Goal: Information Seeking & Learning: Learn about a topic

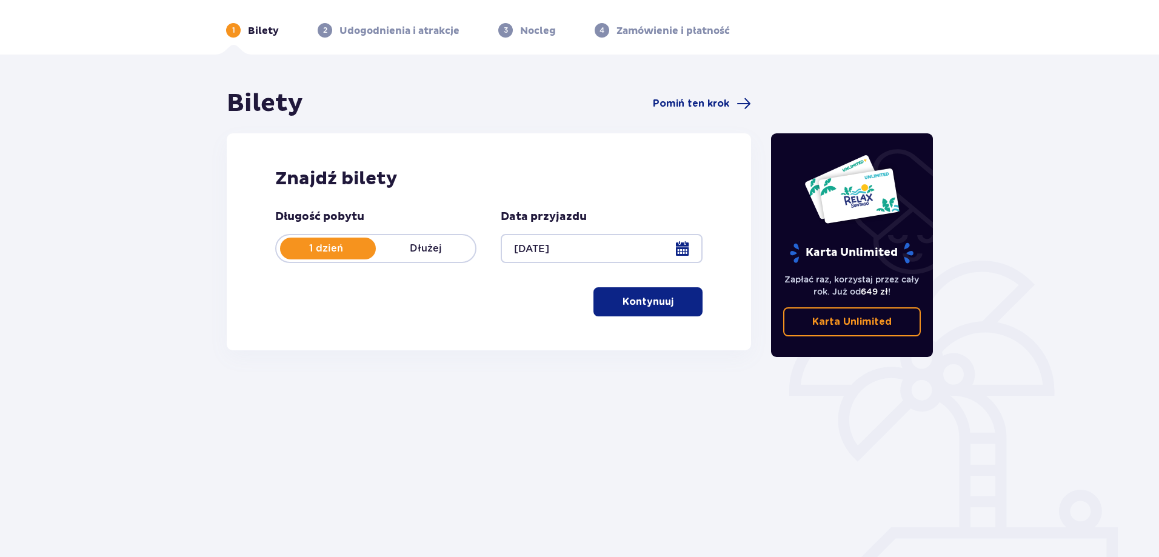
scroll to position [61, 0]
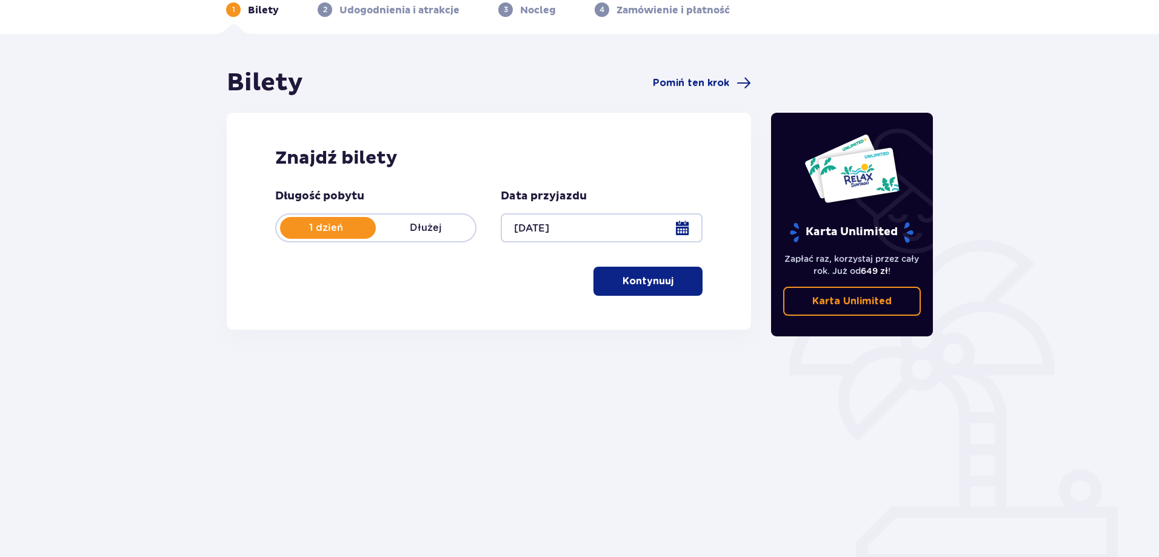
click at [629, 279] on p "Kontynuuj" at bounding box center [647, 281] width 51 height 13
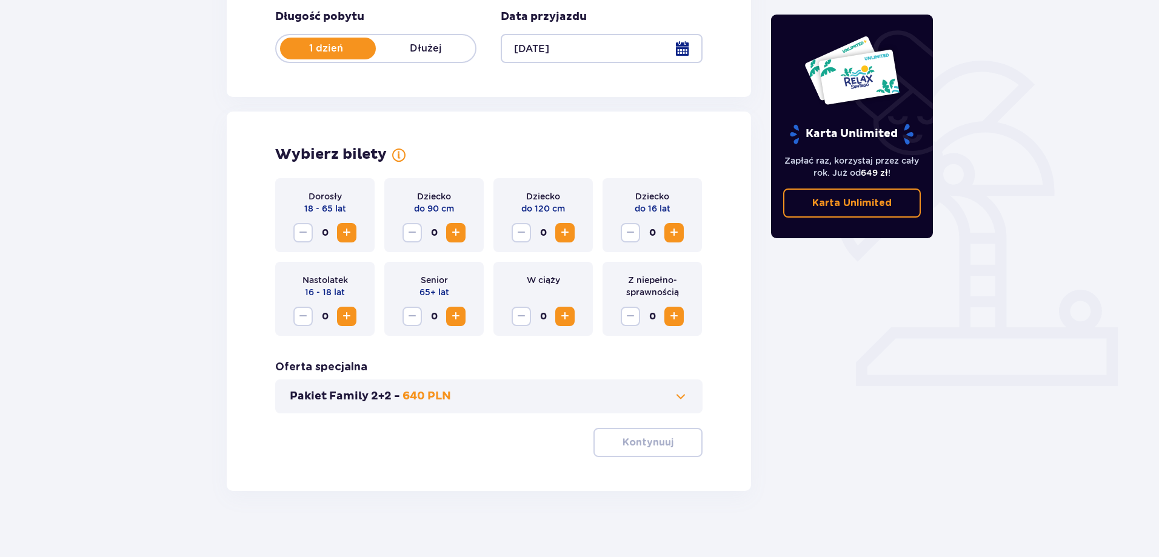
scroll to position [247, 0]
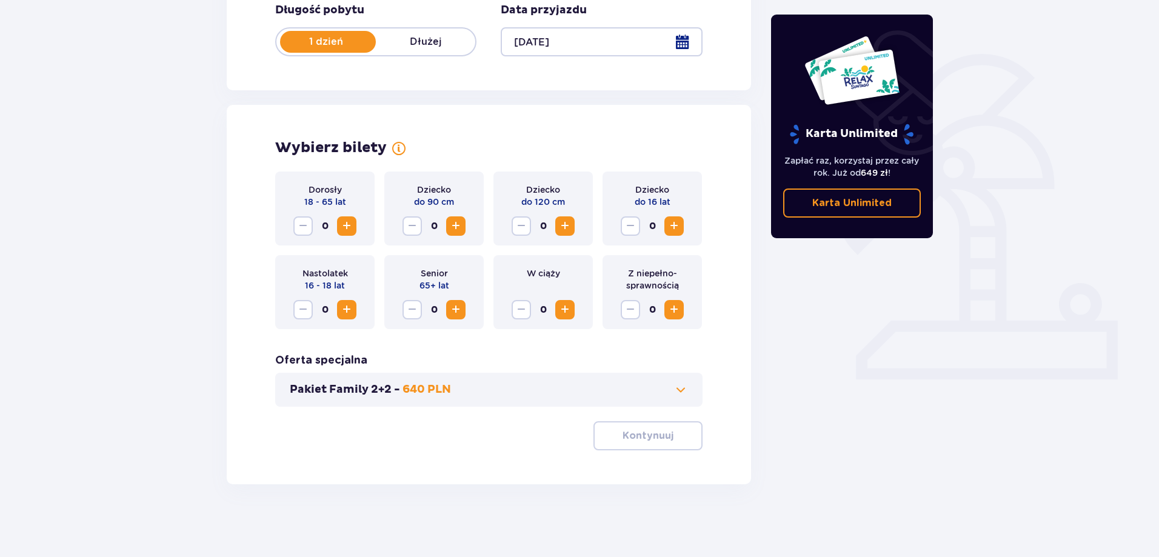
click at [347, 225] on span "Zwiększ" at bounding box center [346, 226] width 15 height 15
click at [641, 438] on p "Kontynuuj" at bounding box center [647, 435] width 51 height 13
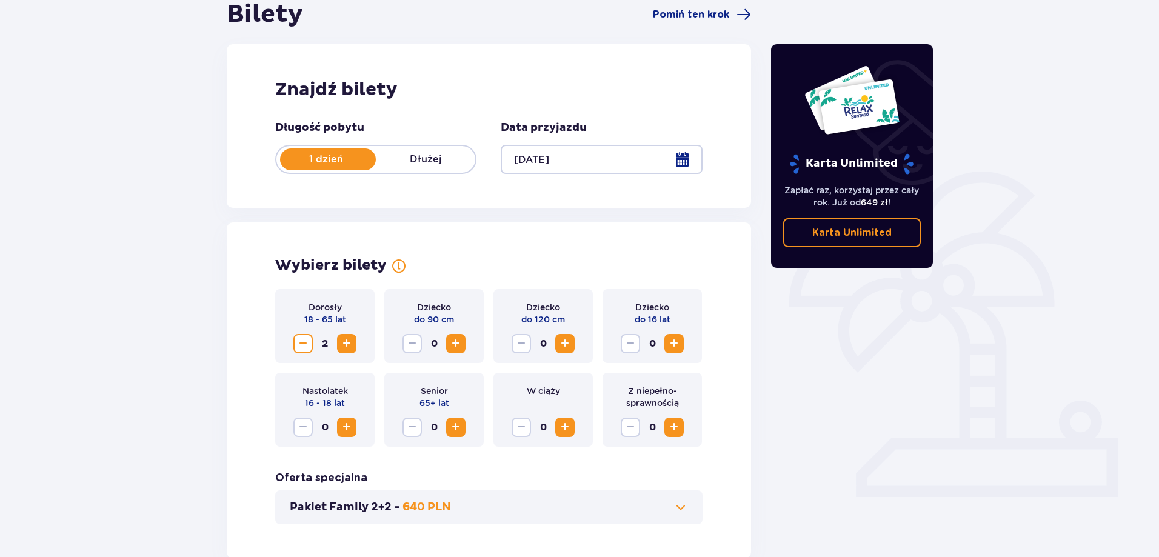
scroll to position [0, 0]
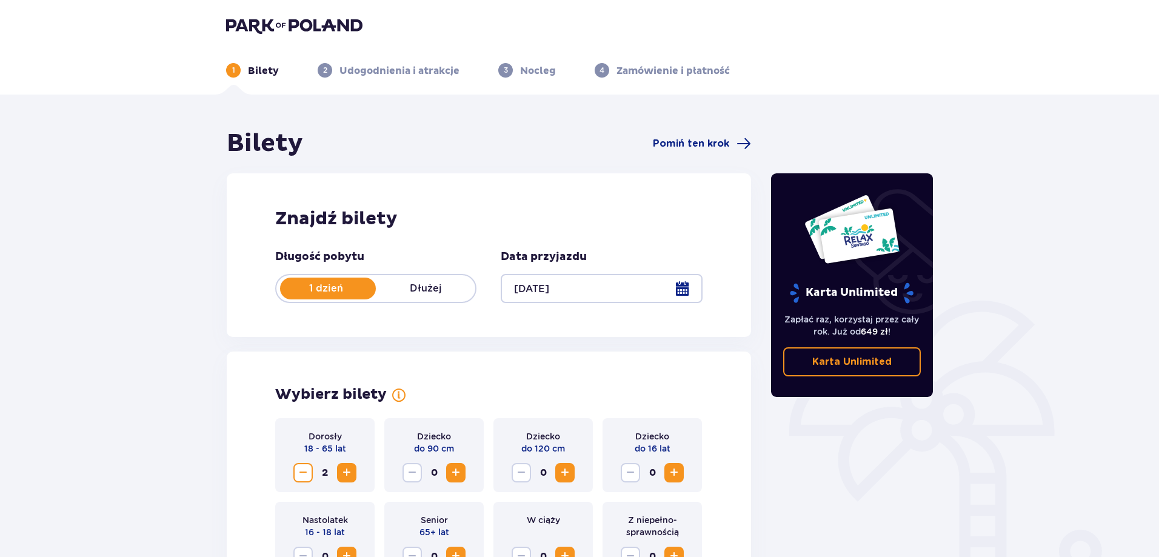
click at [263, 30] on img at bounding box center [294, 25] width 136 height 17
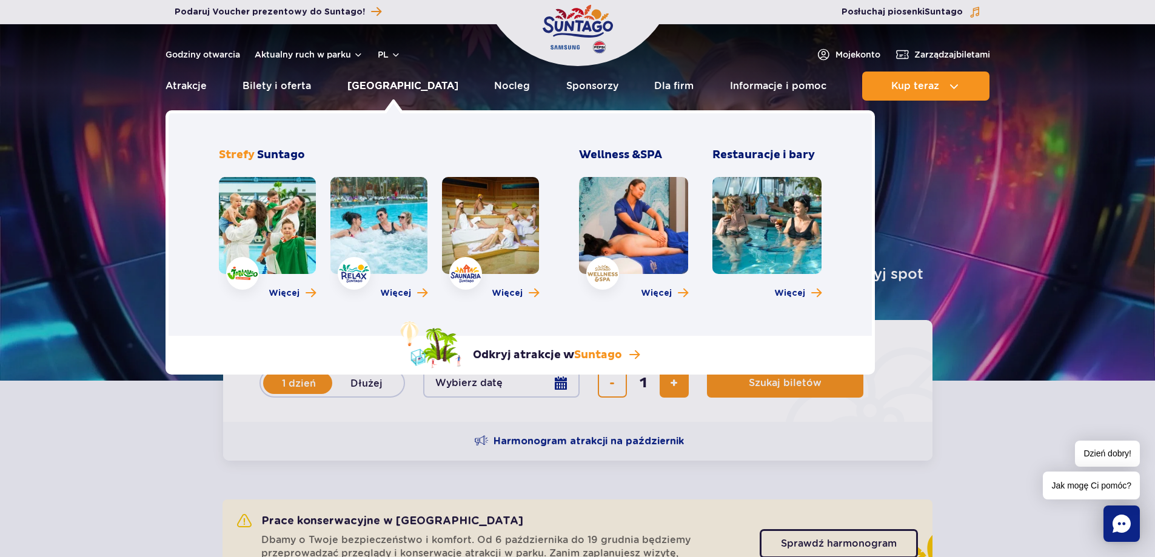
click at [384, 82] on link "[GEOGRAPHIC_DATA]" at bounding box center [402, 86] width 111 height 29
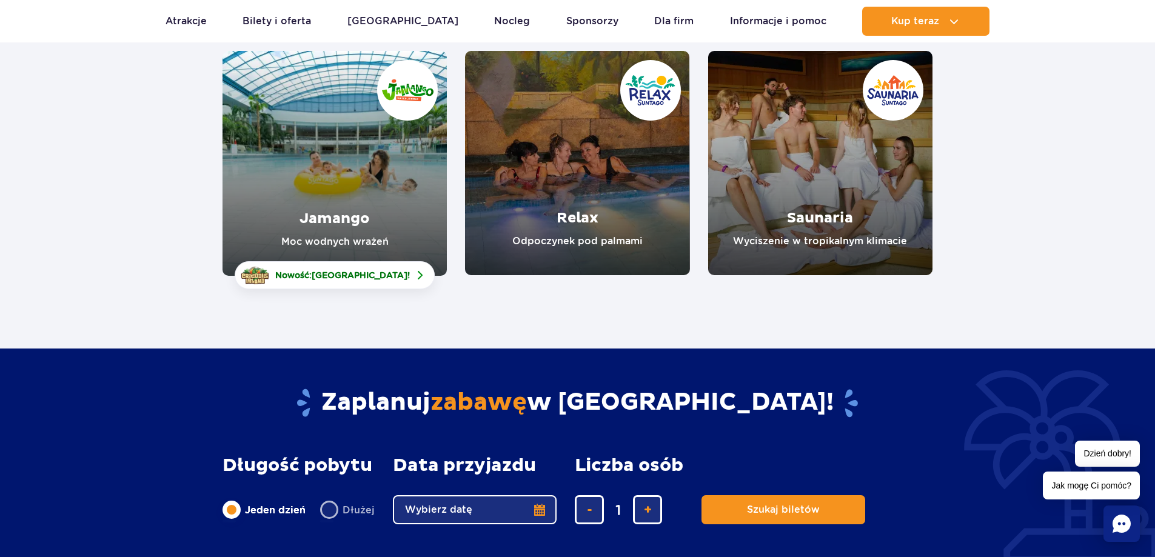
click at [321, 208] on link "Jamango" at bounding box center [334, 163] width 224 height 225
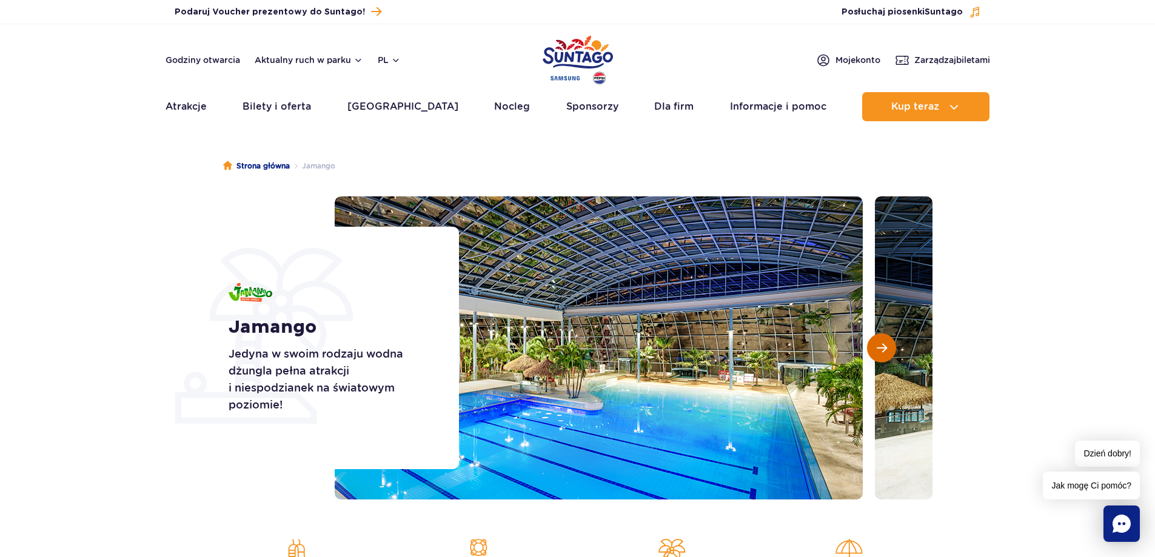
click at [880, 349] on span "Następny slajd" at bounding box center [881, 347] width 10 height 11
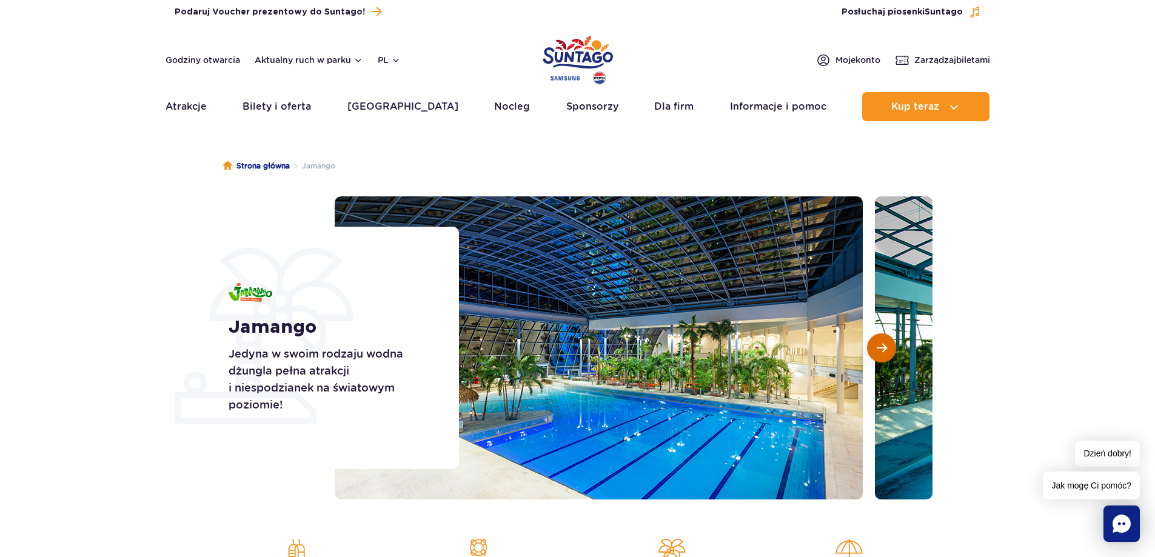
click at [880, 349] on span "Następny slajd" at bounding box center [881, 347] width 10 height 11
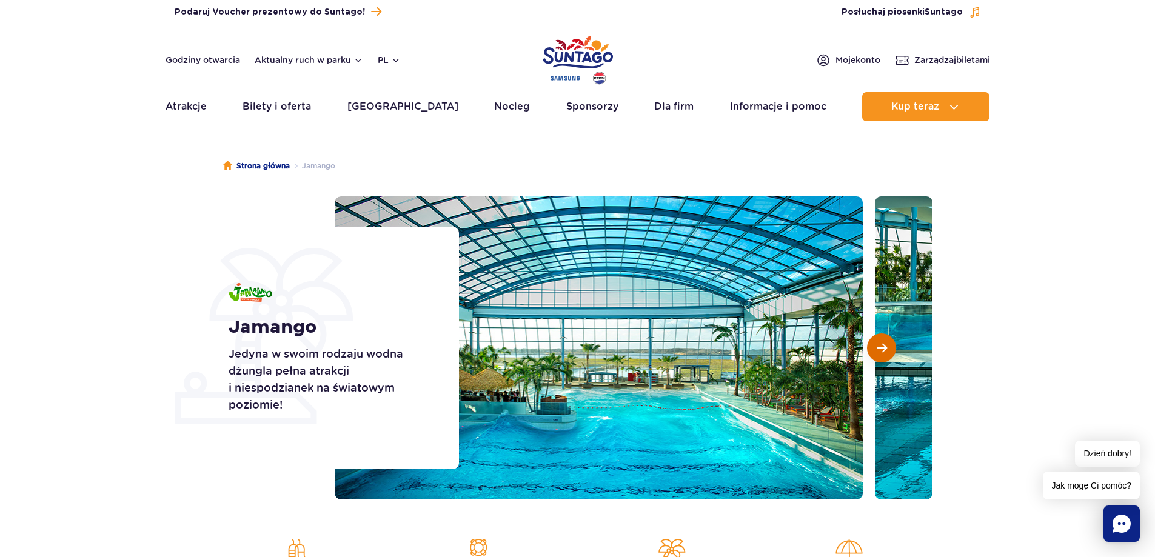
click at [880, 349] on span "Następny slajd" at bounding box center [881, 347] width 10 height 11
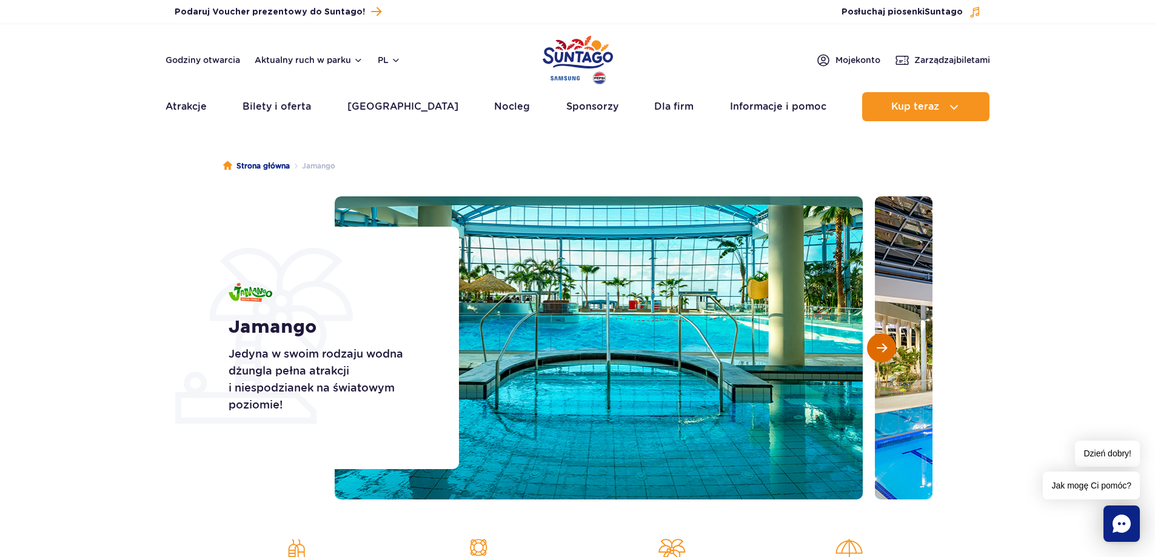
click at [880, 349] on span "Następny slajd" at bounding box center [881, 347] width 10 height 11
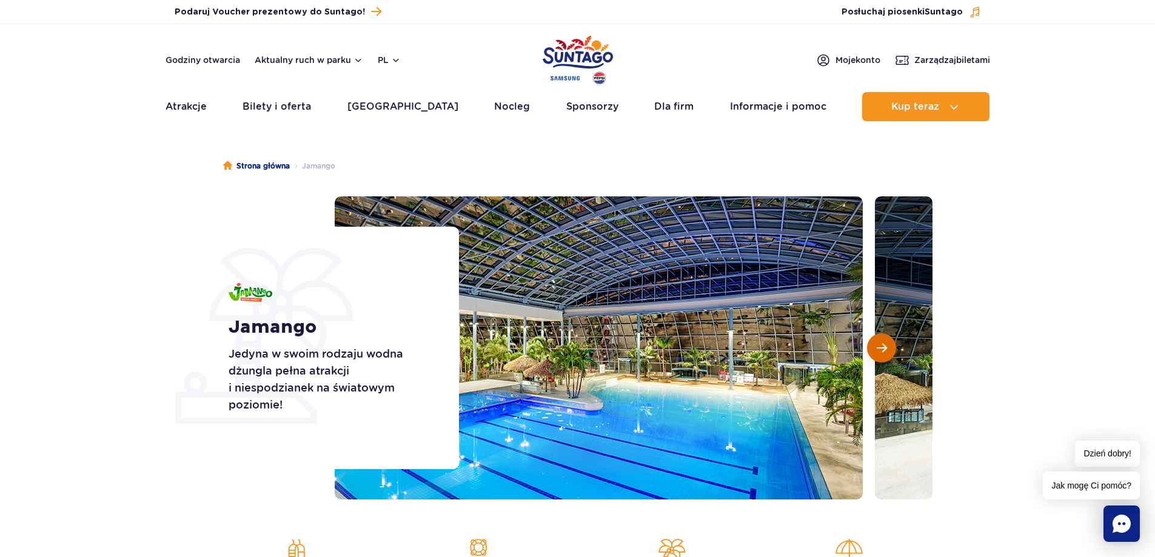
click at [880, 349] on span "Następny slajd" at bounding box center [881, 347] width 10 height 11
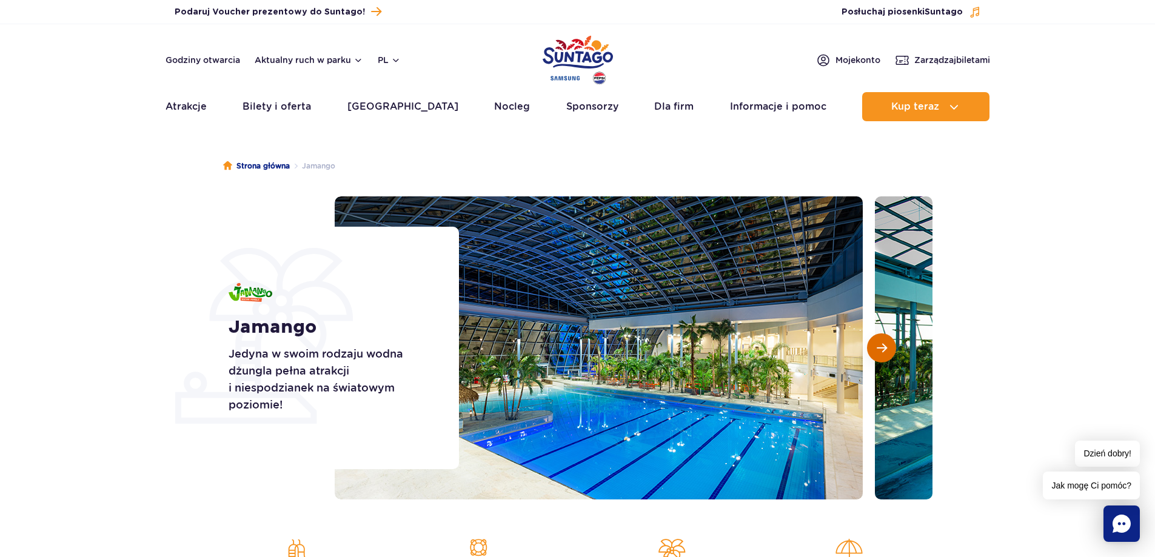
click at [880, 349] on span "Następny slajd" at bounding box center [881, 347] width 10 height 11
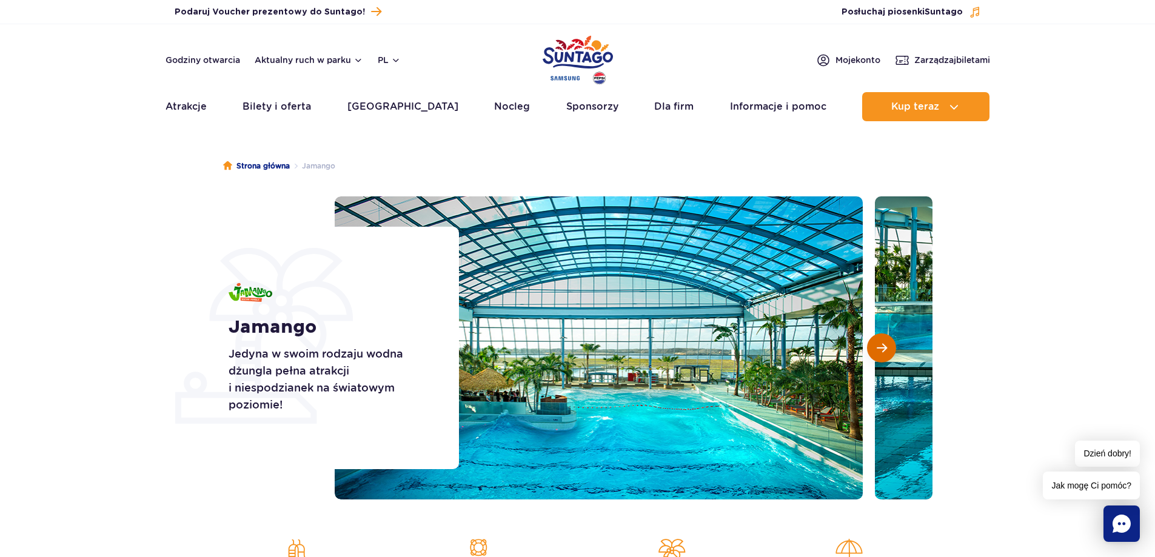
click at [880, 349] on span "Następny slajd" at bounding box center [881, 347] width 10 height 11
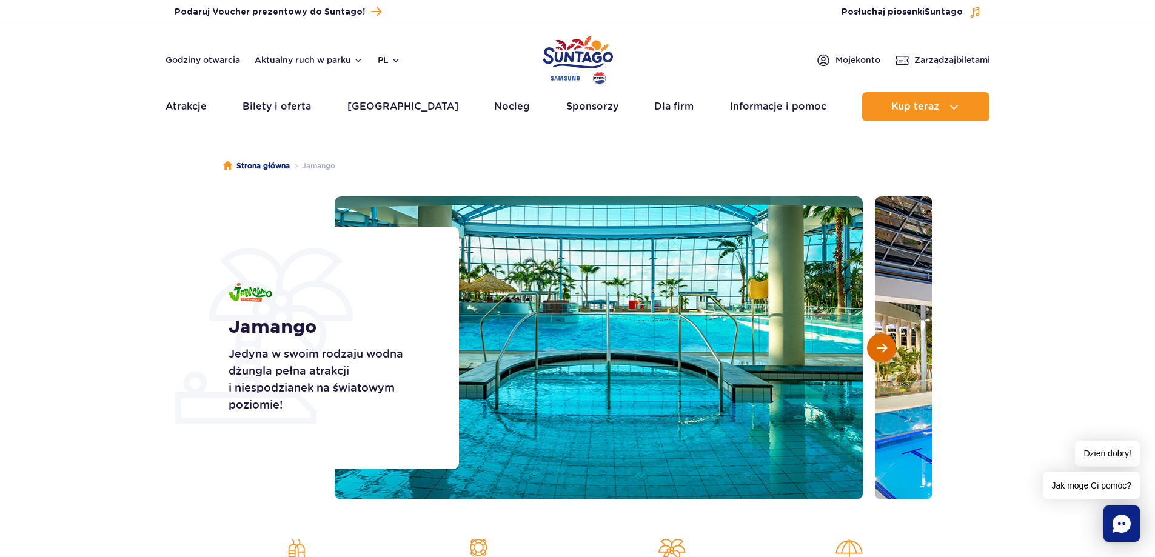
click at [880, 349] on span "Następny slajd" at bounding box center [881, 347] width 10 height 11
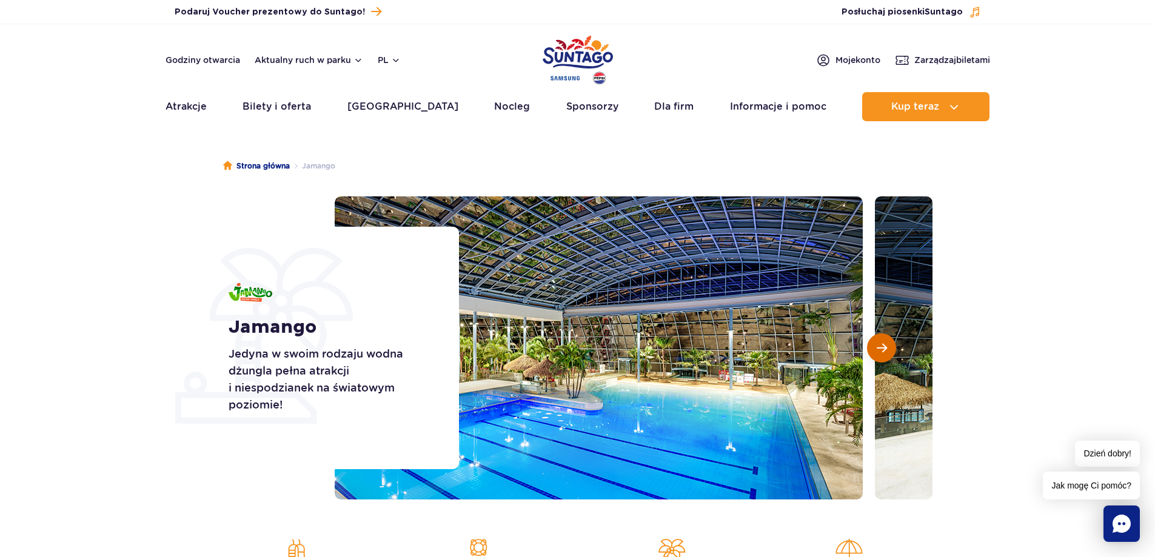
click at [880, 349] on span "Następny slajd" at bounding box center [881, 347] width 10 height 11
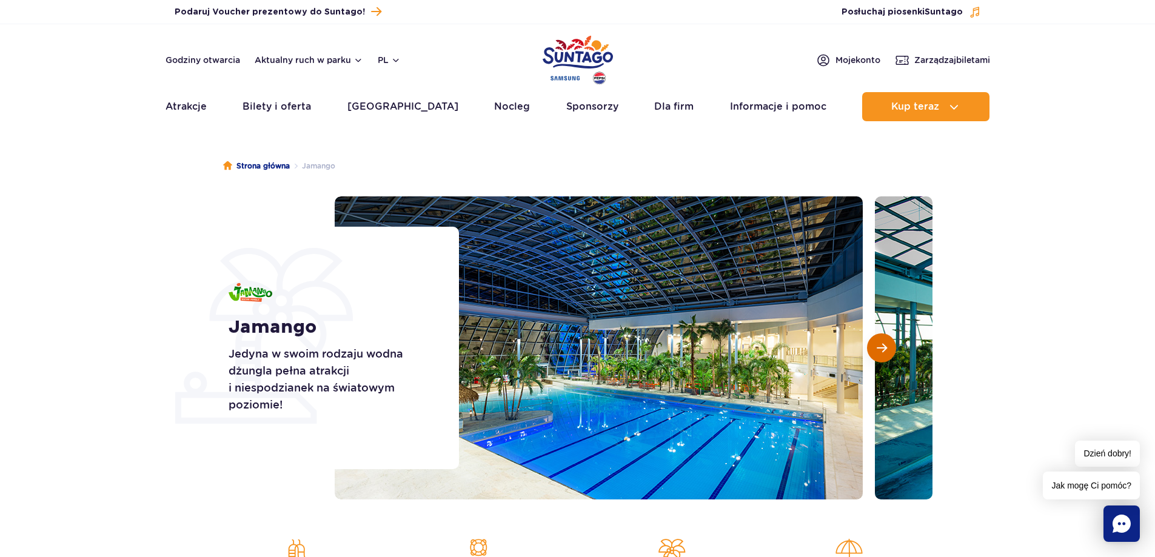
click at [880, 349] on span "Następny slajd" at bounding box center [881, 347] width 10 height 11
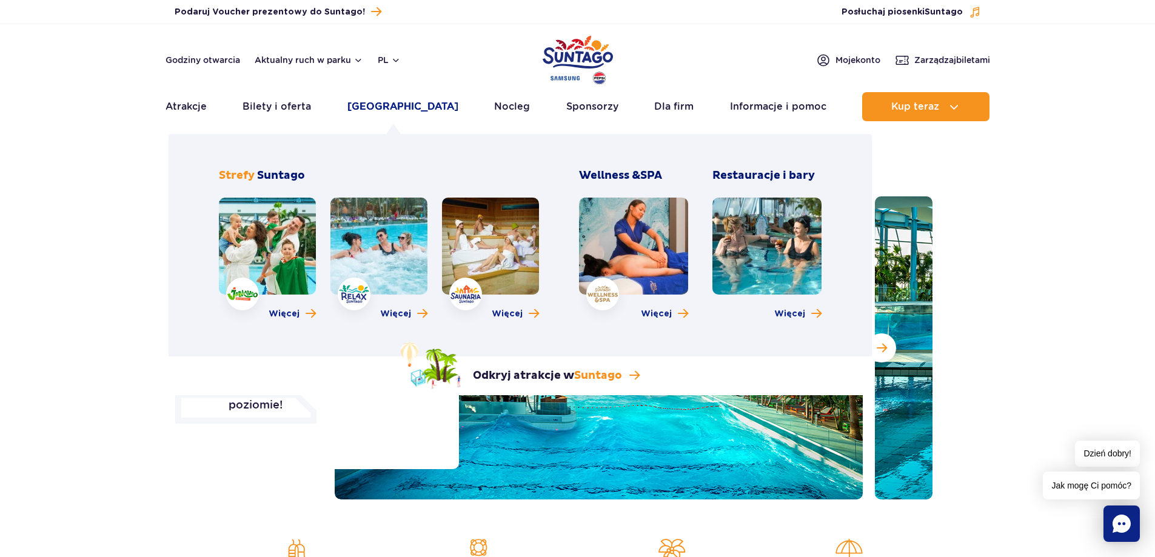
click at [376, 104] on link "[GEOGRAPHIC_DATA]" at bounding box center [402, 106] width 111 height 29
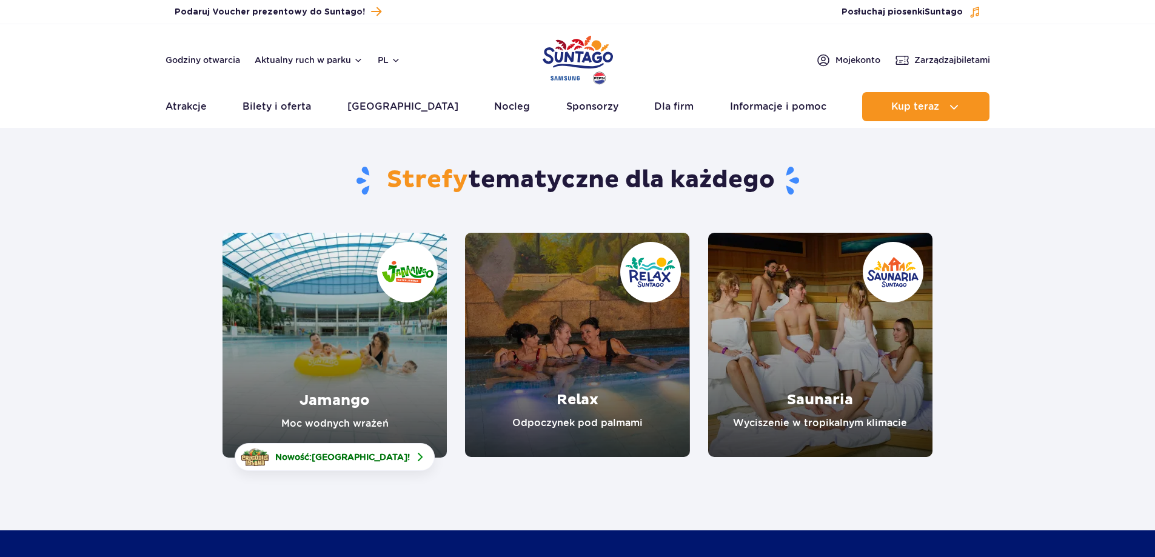
click at [575, 382] on link "Relax" at bounding box center [577, 345] width 224 height 224
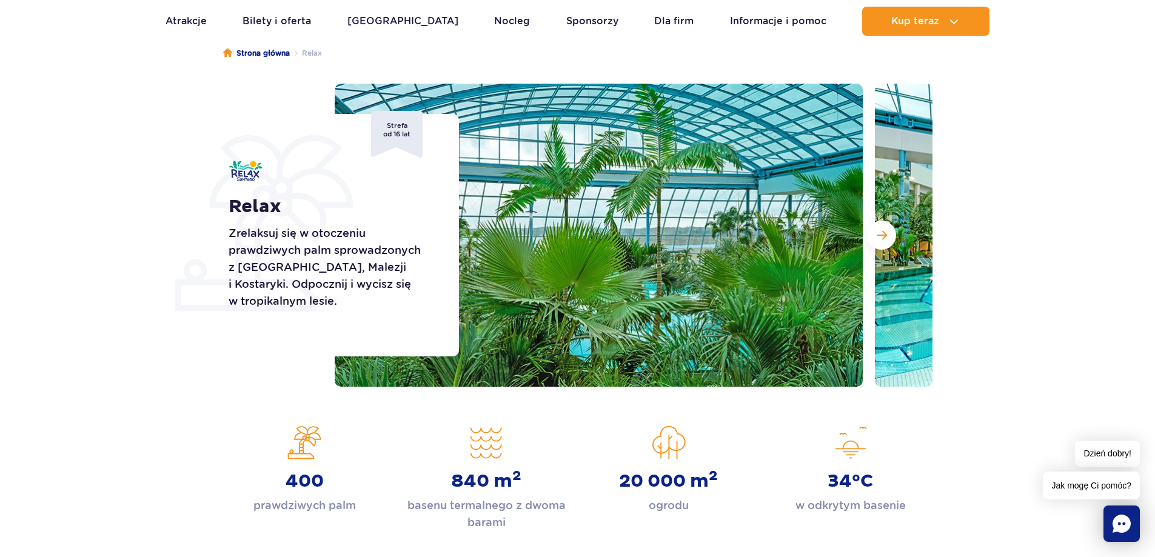
scroll to position [121, 0]
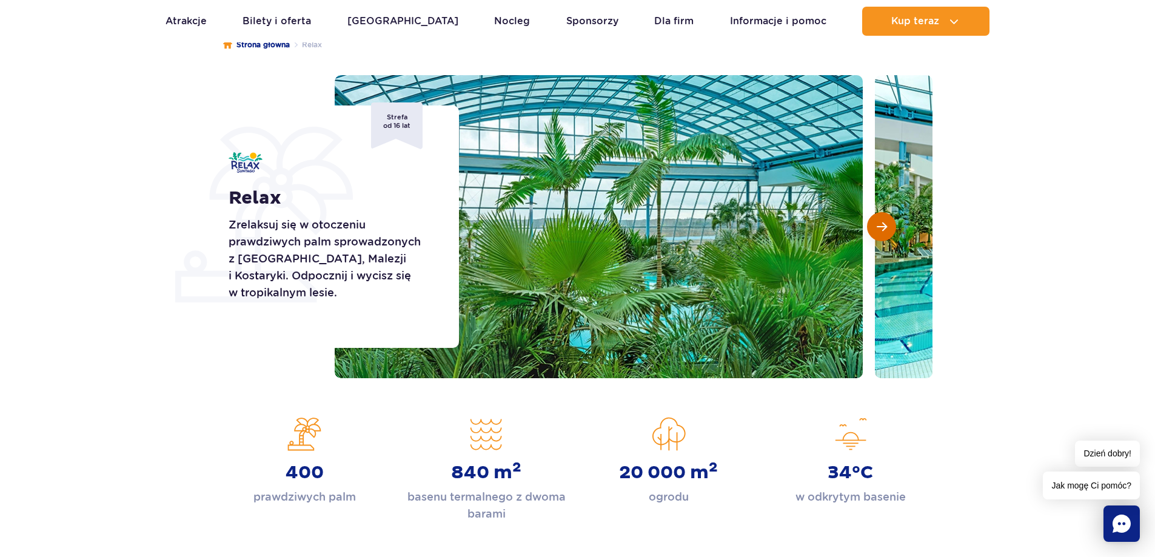
click at [877, 232] on span "Następny slajd" at bounding box center [881, 226] width 10 height 11
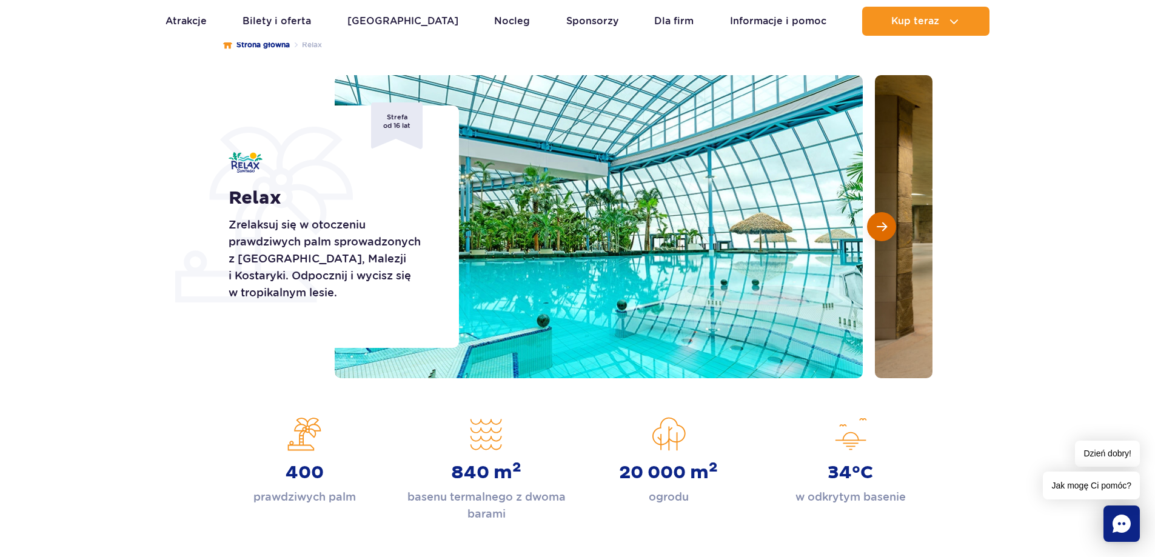
click at [877, 232] on span "Następny slajd" at bounding box center [881, 226] width 10 height 11
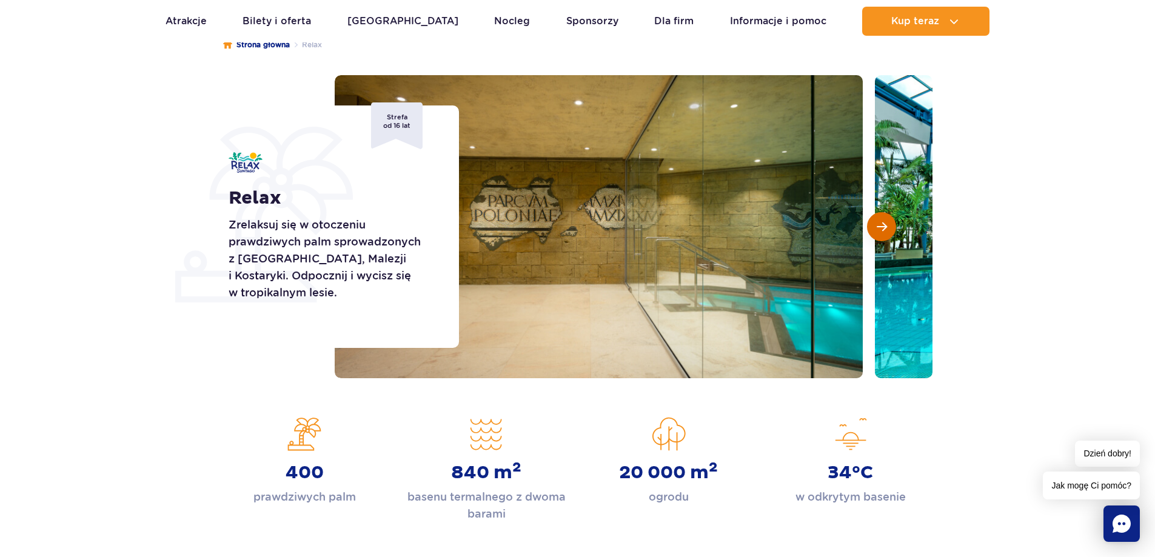
click at [877, 232] on span "Następny slajd" at bounding box center [881, 226] width 10 height 11
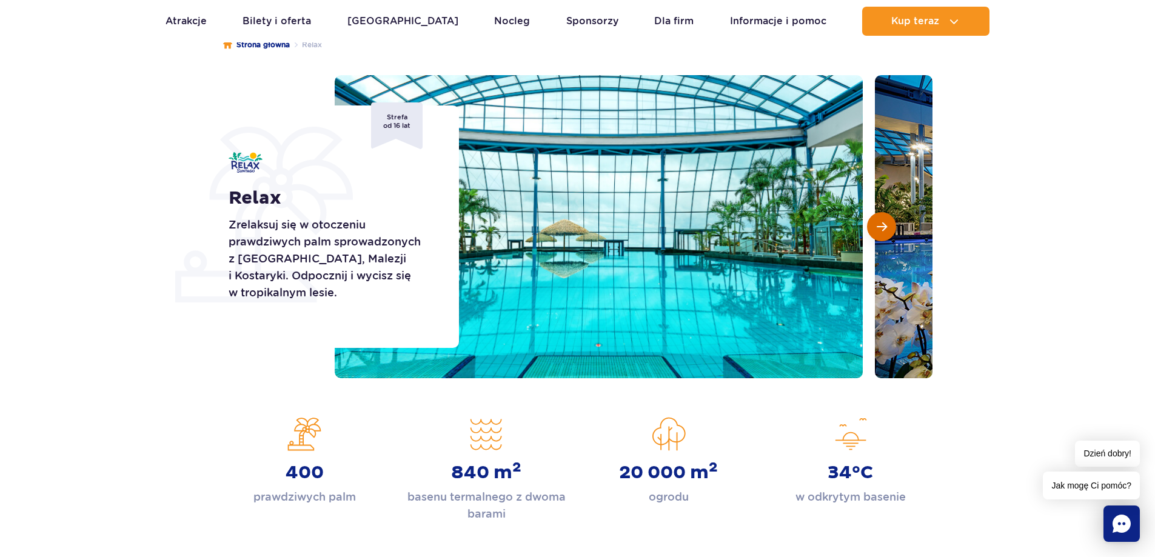
click at [877, 232] on span "Następny slajd" at bounding box center [881, 226] width 10 height 11
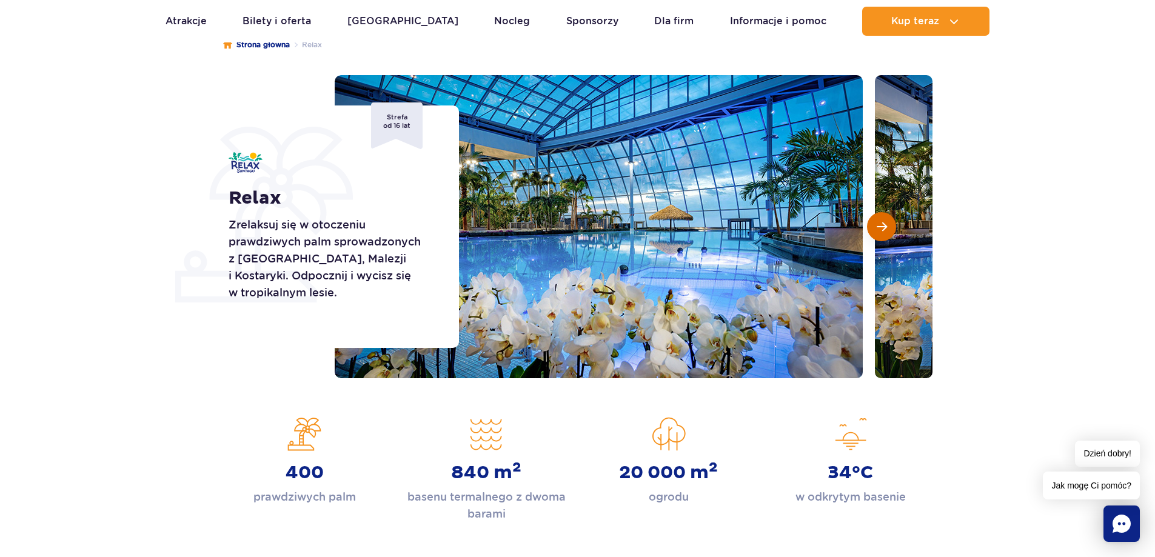
click at [877, 232] on span "Następny slajd" at bounding box center [881, 226] width 10 height 11
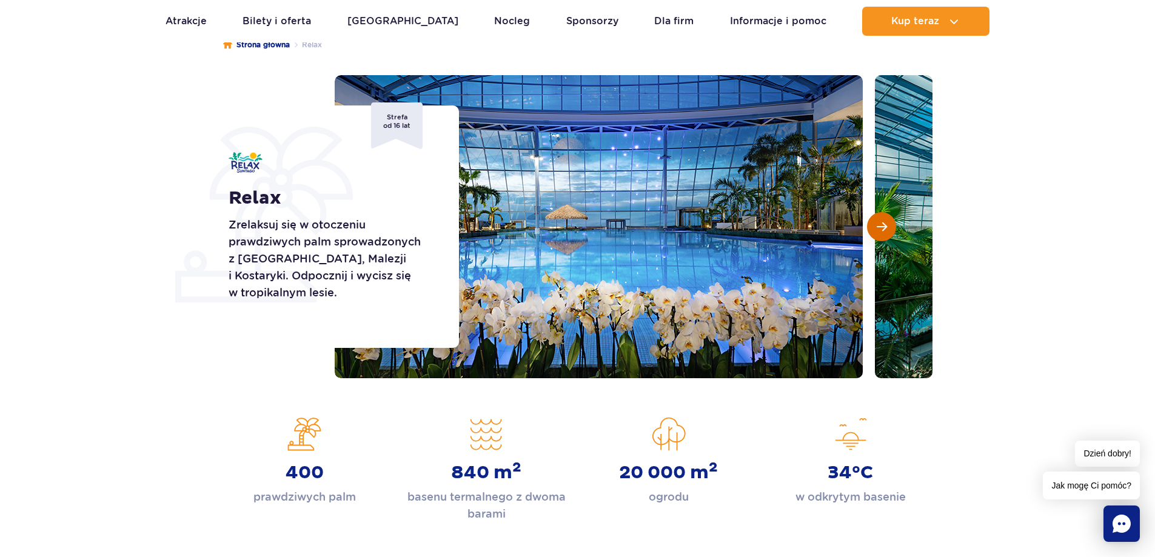
click at [877, 232] on span "Następny slajd" at bounding box center [881, 226] width 10 height 11
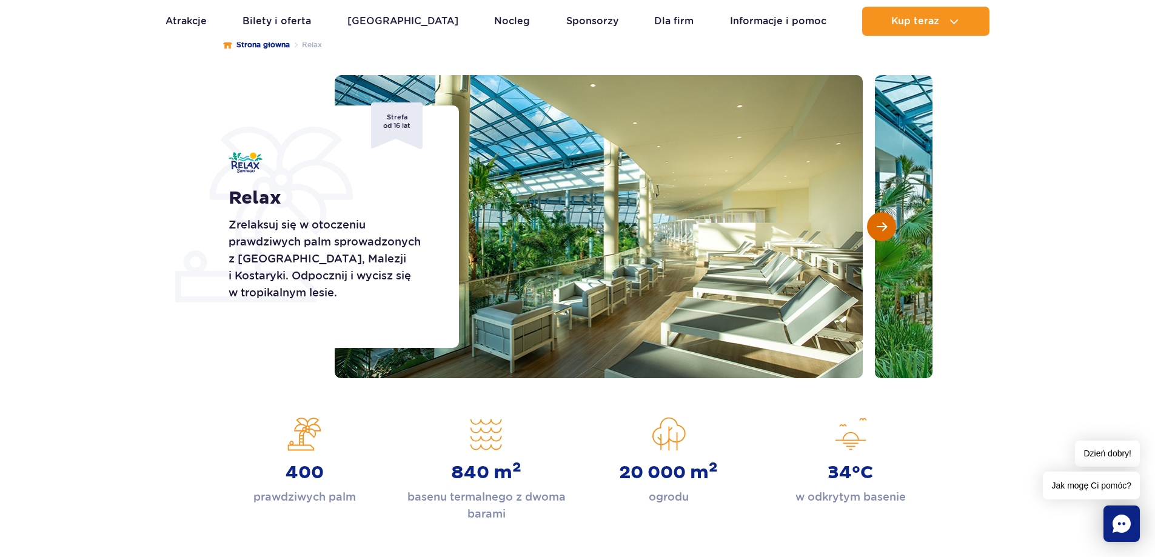
click at [877, 232] on span "Następny slajd" at bounding box center [881, 226] width 10 height 11
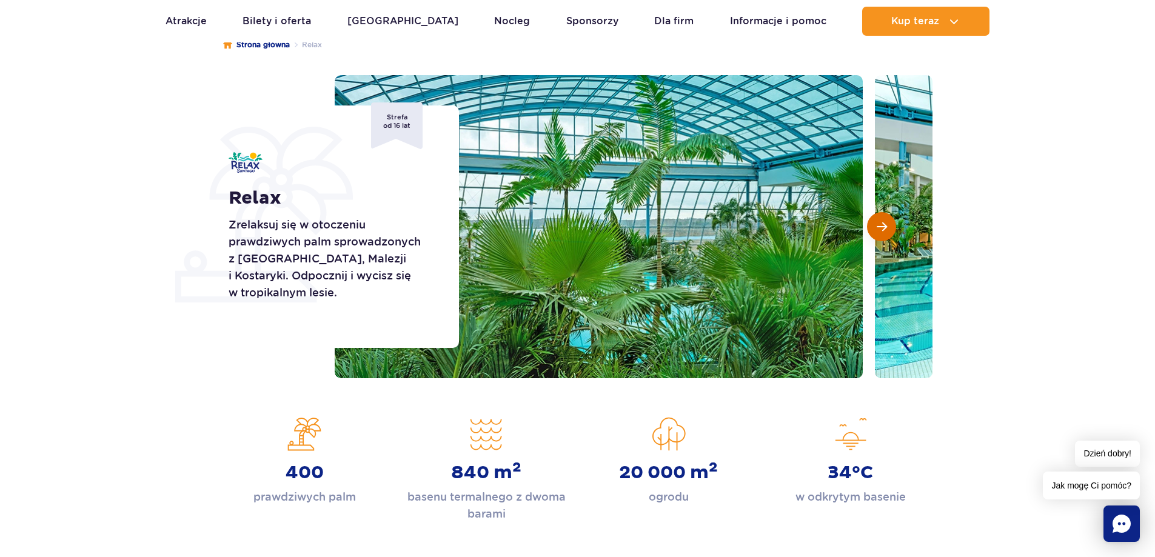
click at [877, 232] on span "Następny slajd" at bounding box center [881, 226] width 10 height 11
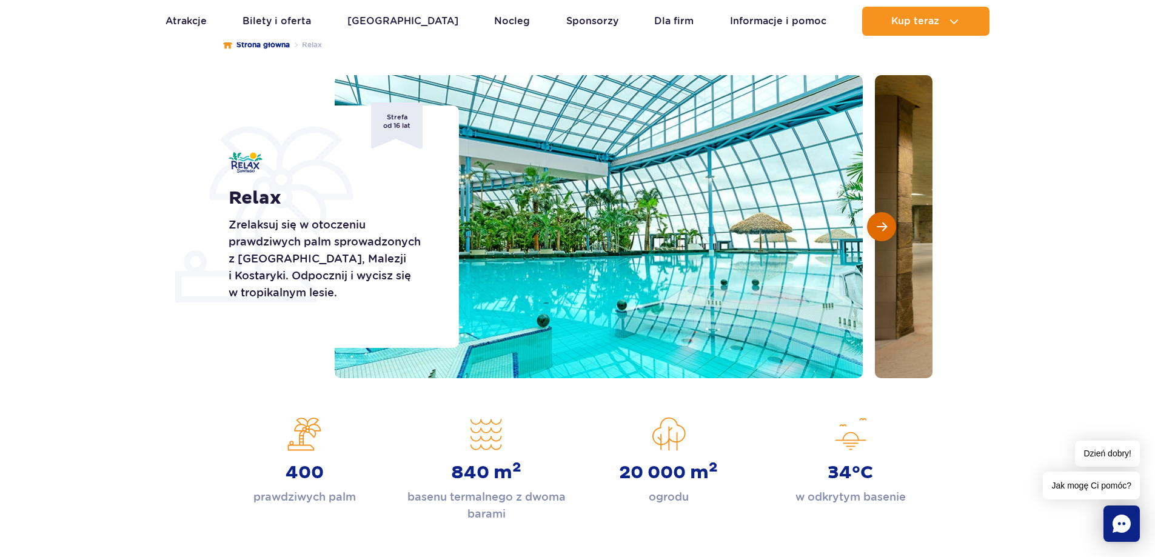
click at [877, 232] on span "Następny slajd" at bounding box center [881, 226] width 10 height 11
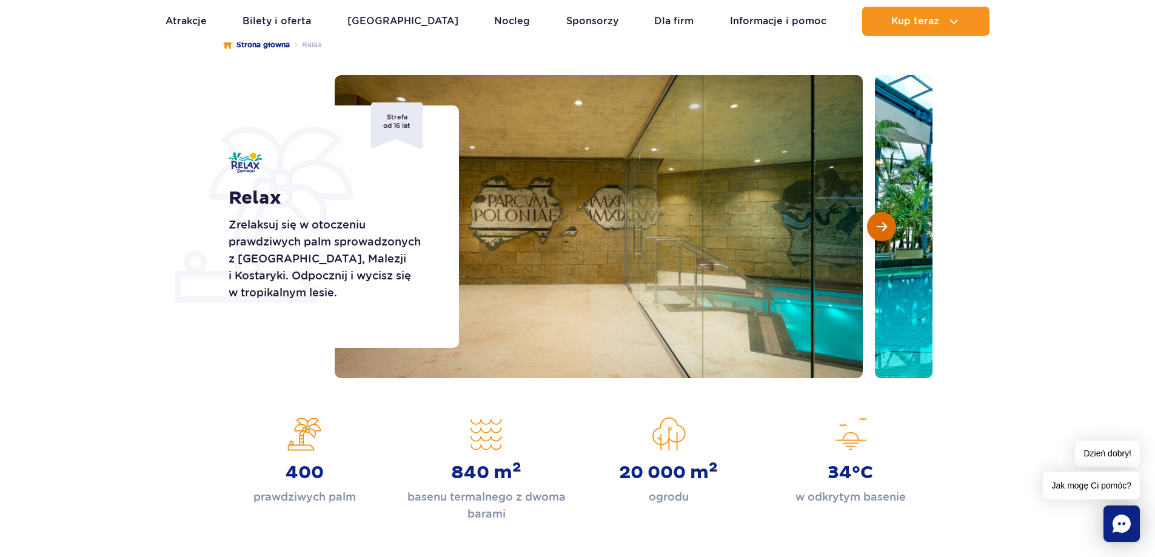
click at [877, 232] on span "Następny slajd" at bounding box center [881, 226] width 10 height 11
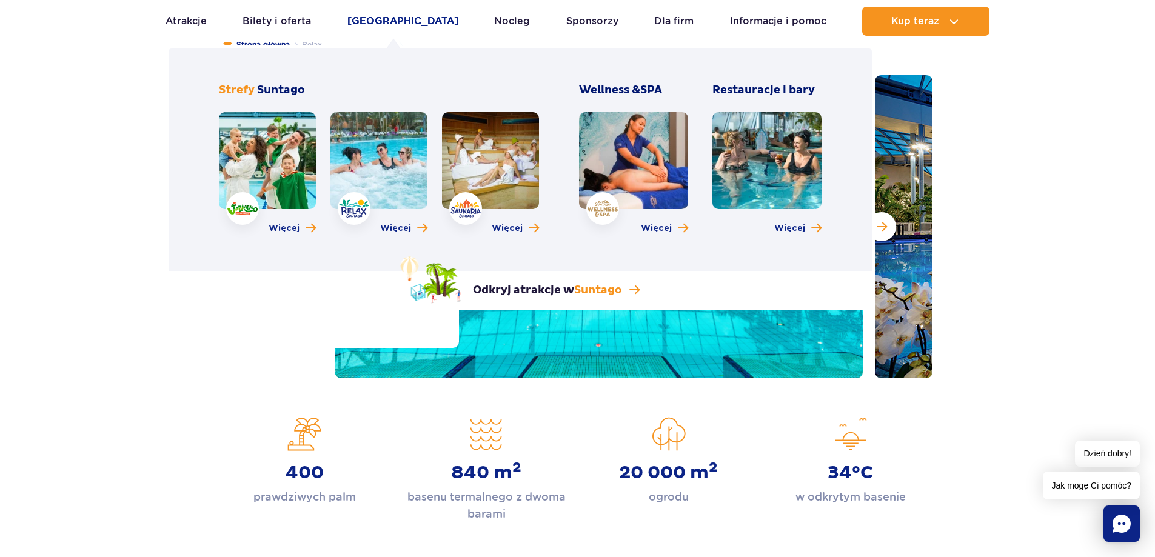
click at [379, 26] on link "[GEOGRAPHIC_DATA]" at bounding box center [402, 21] width 111 height 29
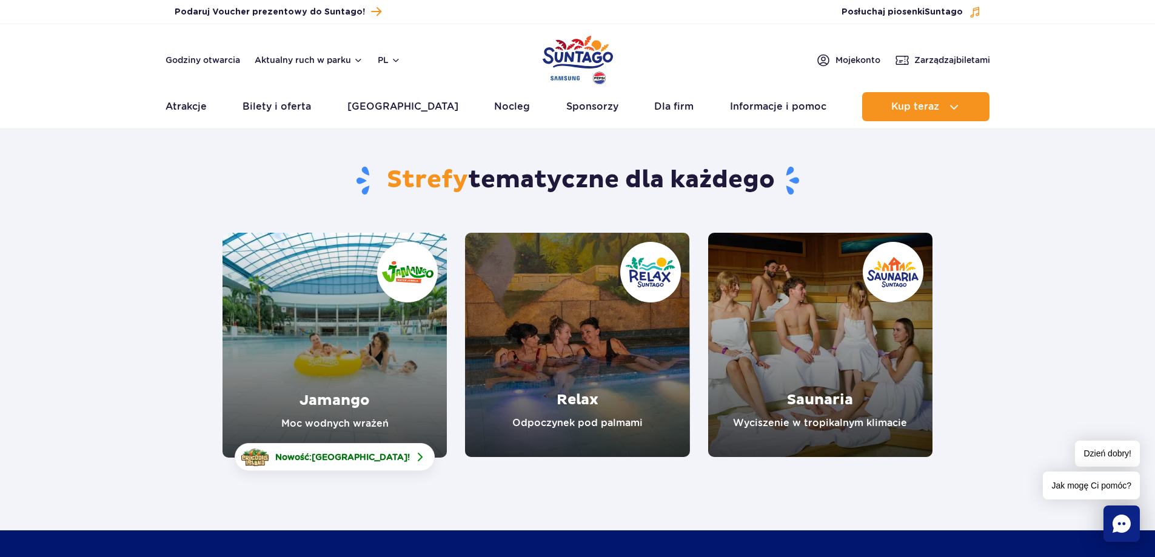
click at [765, 349] on link "Saunaria" at bounding box center [820, 345] width 224 height 224
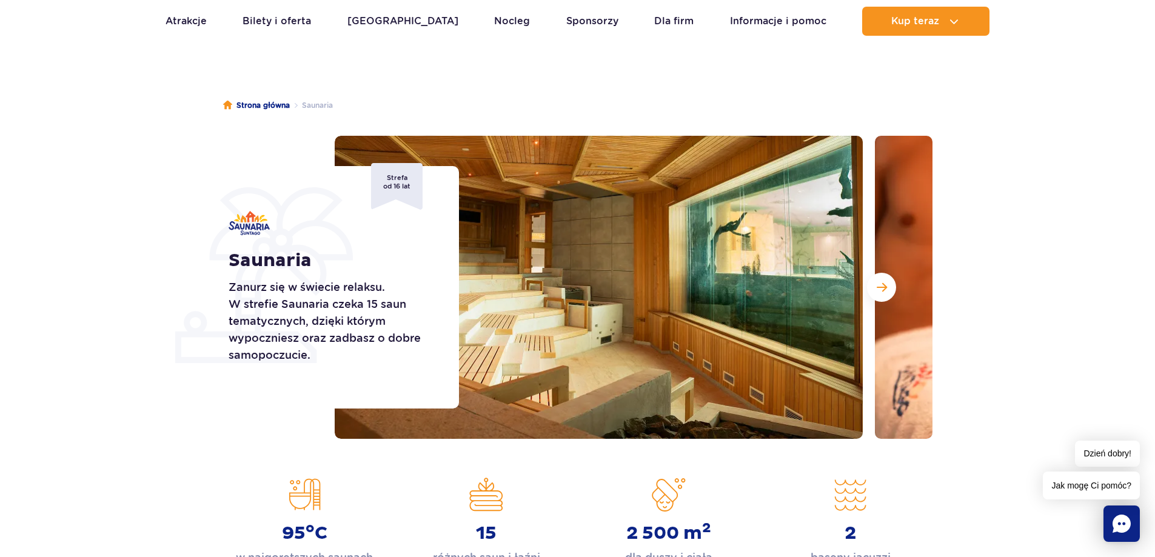
scroll to position [121, 0]
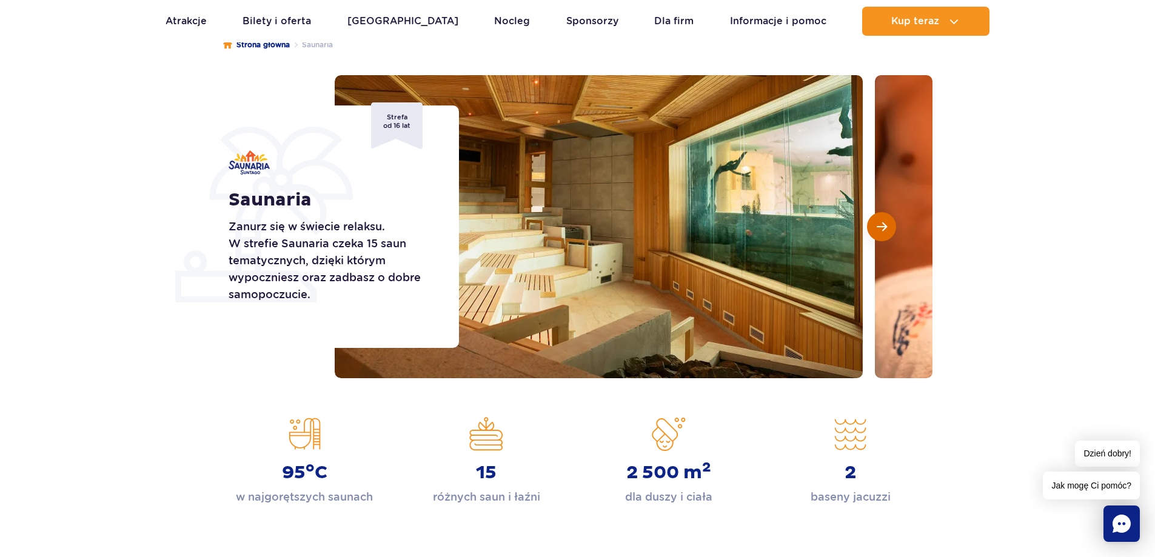
click at [891, 233] on button "Następny slajd" at bounding box center [881, 226] width 29 height 29
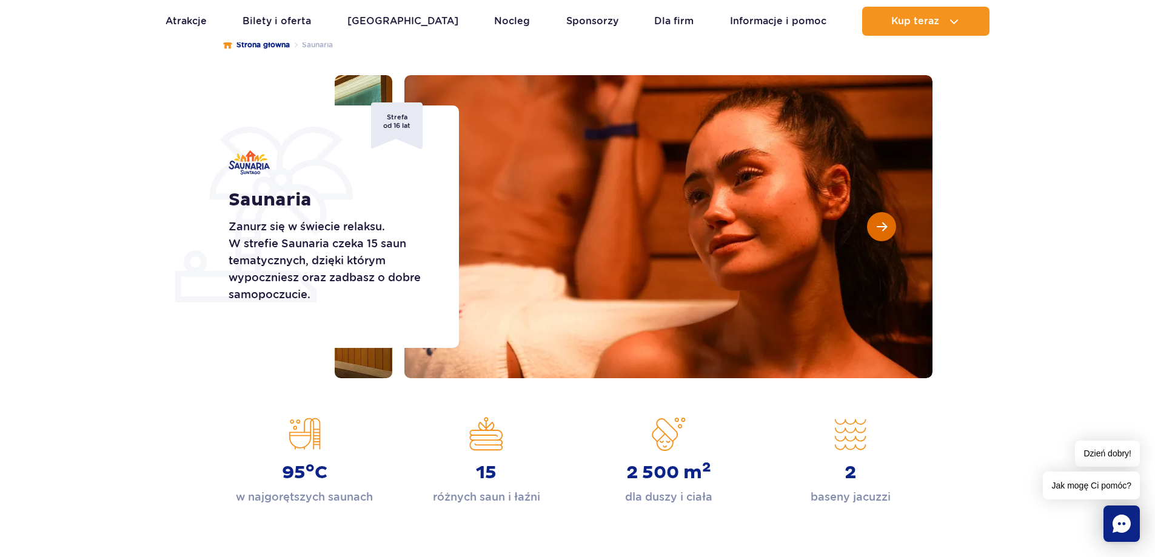
click at [891, 233] on button "Następny slajd" at bounding box center [881, 226] width 29 height 29
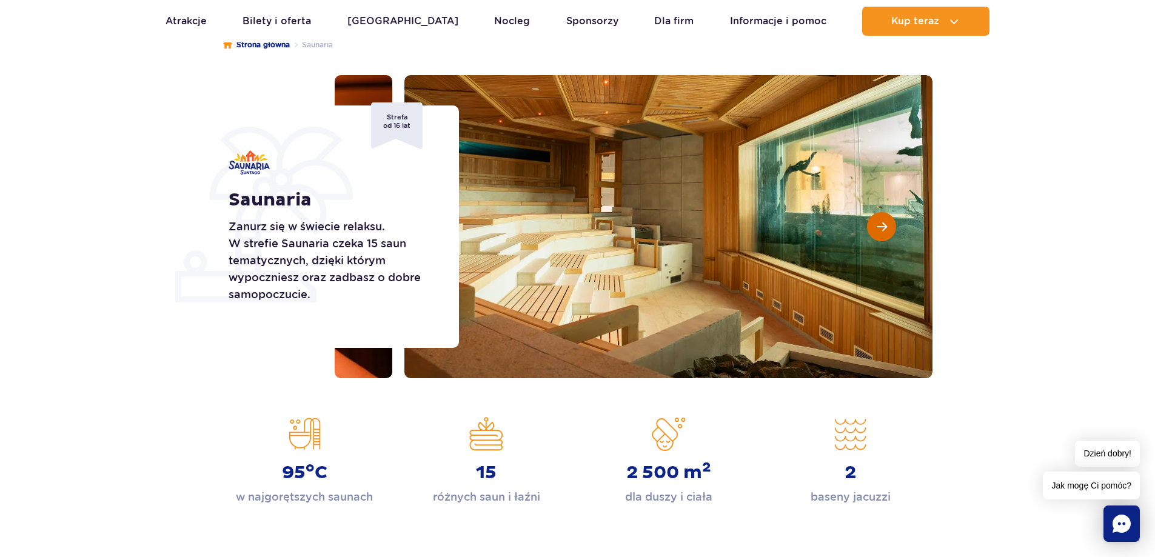
click at [891, 233] on button "Następny slajd" at bounding box center [881, 226] width 29 height 29
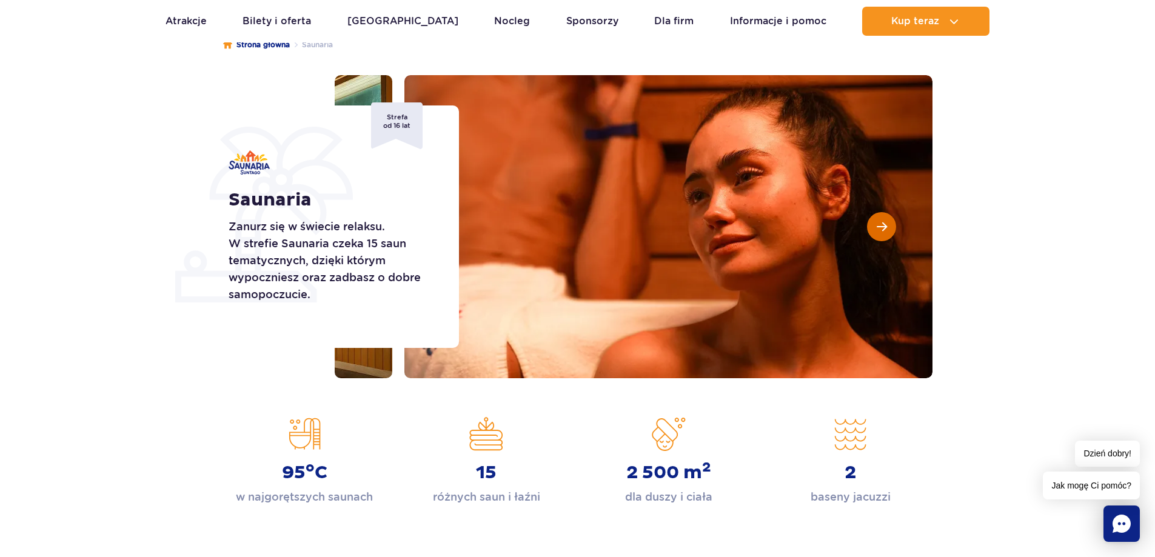
click at [891, 233] on button "Następny slajd" at bounding box center [881, 226] width 29 height 29
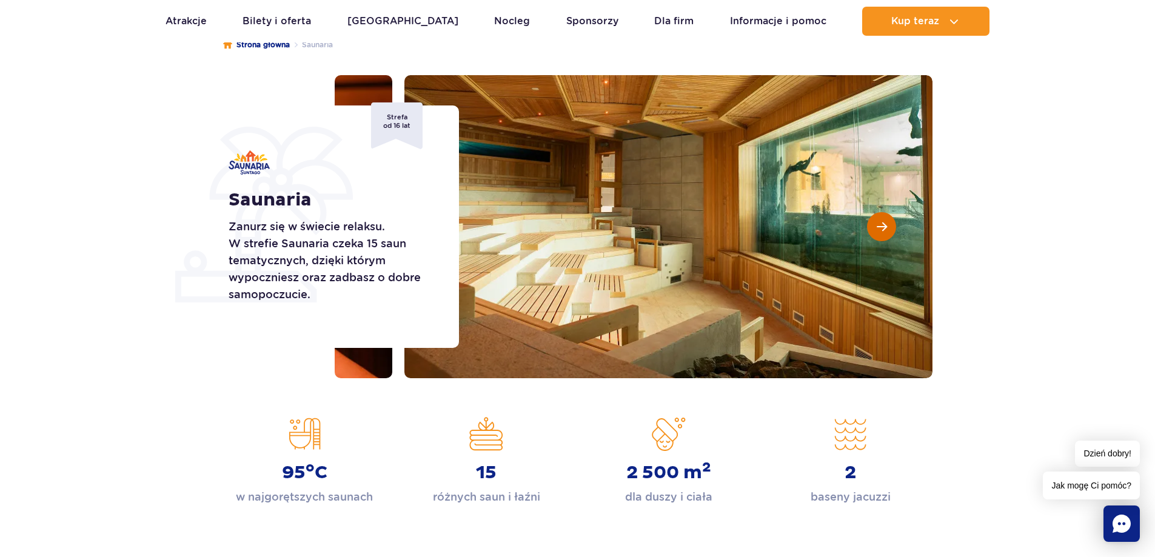
click at [891, 233] on button "Następny slajd" at bounding box center [881, 226] width 29 height 29
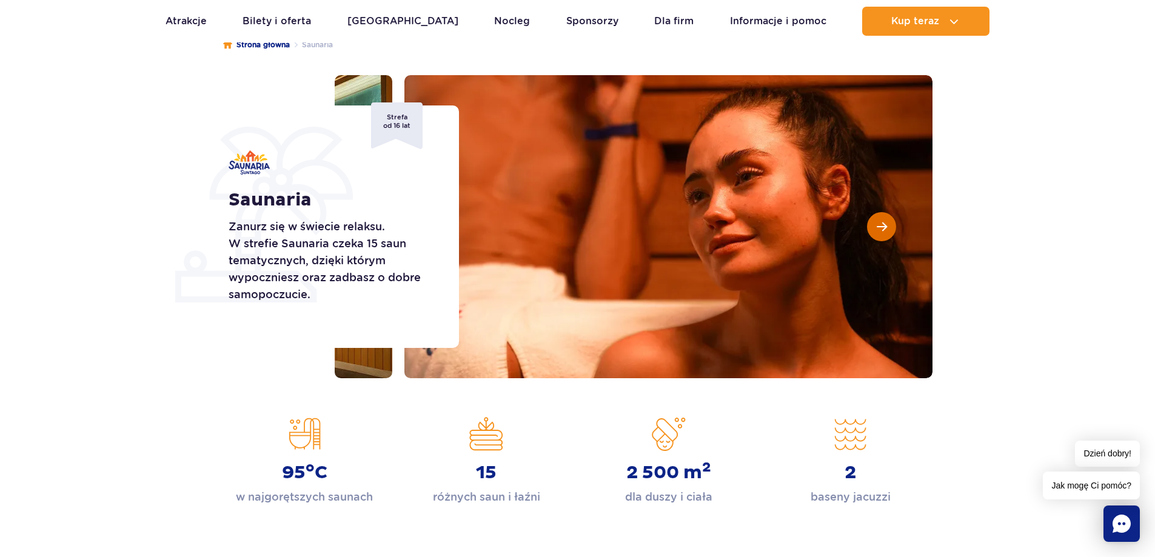
click at [891, 233] on button "Następny slajd" at bounding box center [881, 226] width 29 height 29
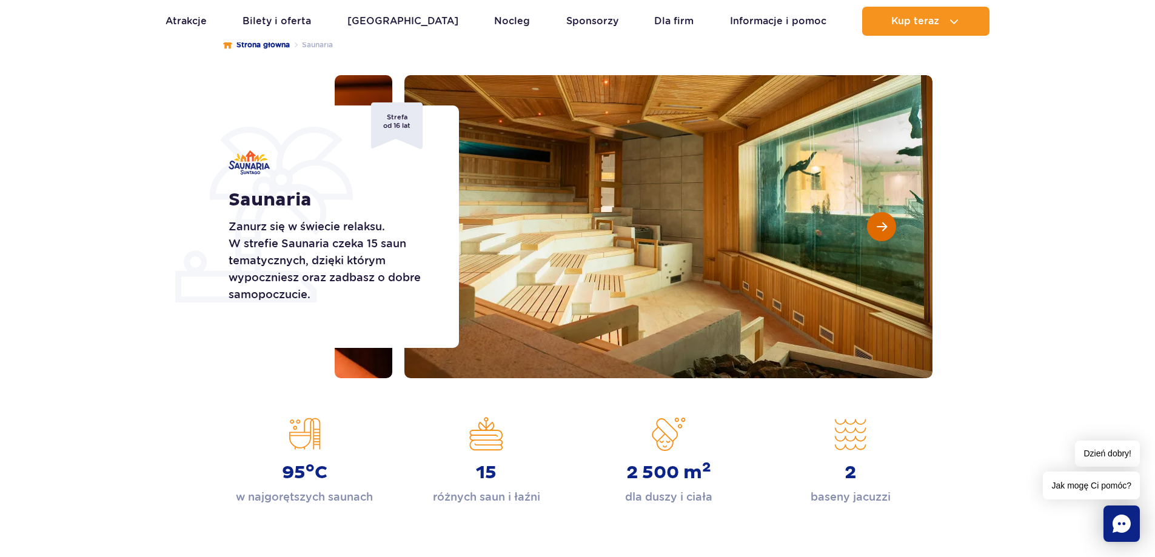
click at [891, 233] on button "Następny slajd" at bounding box center [881, 226] width 29 height 29
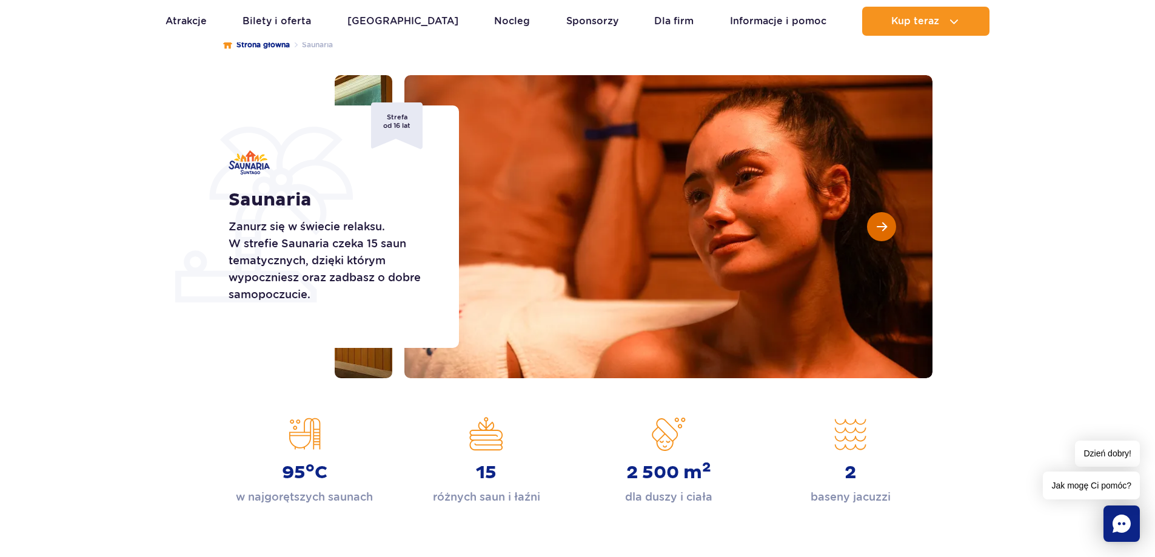
click at [891, 233] on button "Następny slajd" at bounding box center [881, 226] width 29 height 29
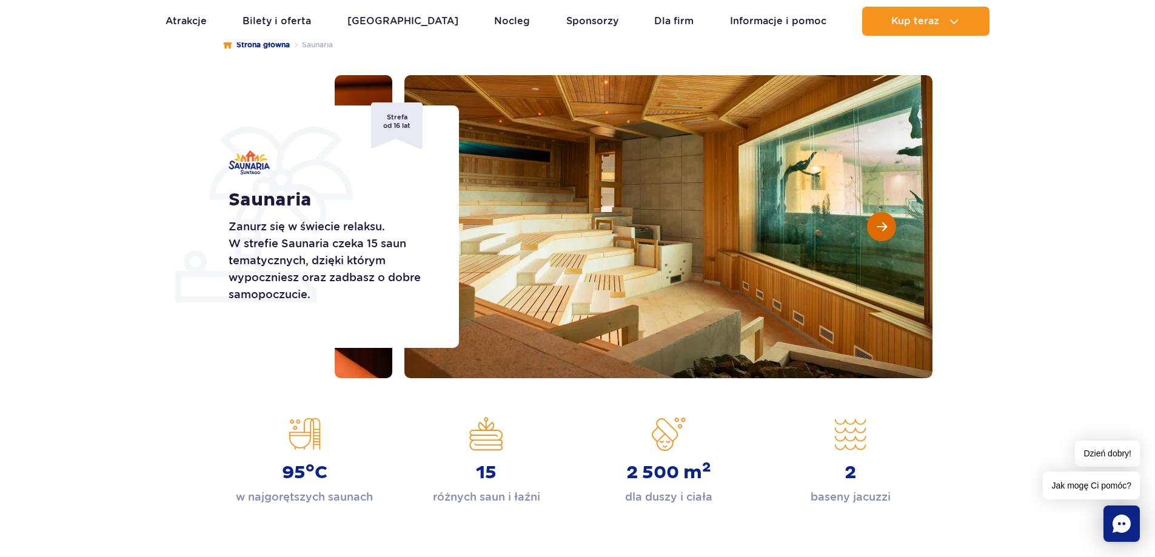
click at [874, 230] on button "Następny slajd" at bounding box center [881, 226] width 29 height 29
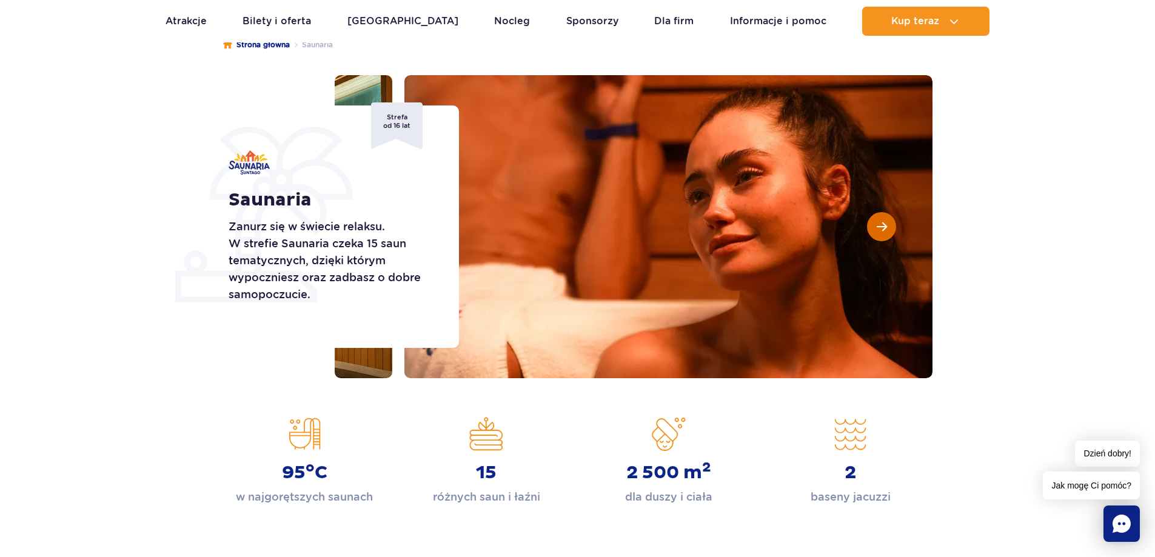
click at [874, 230] on button "Następny slajd" at bounding box center [881, 226] width 29 height 29
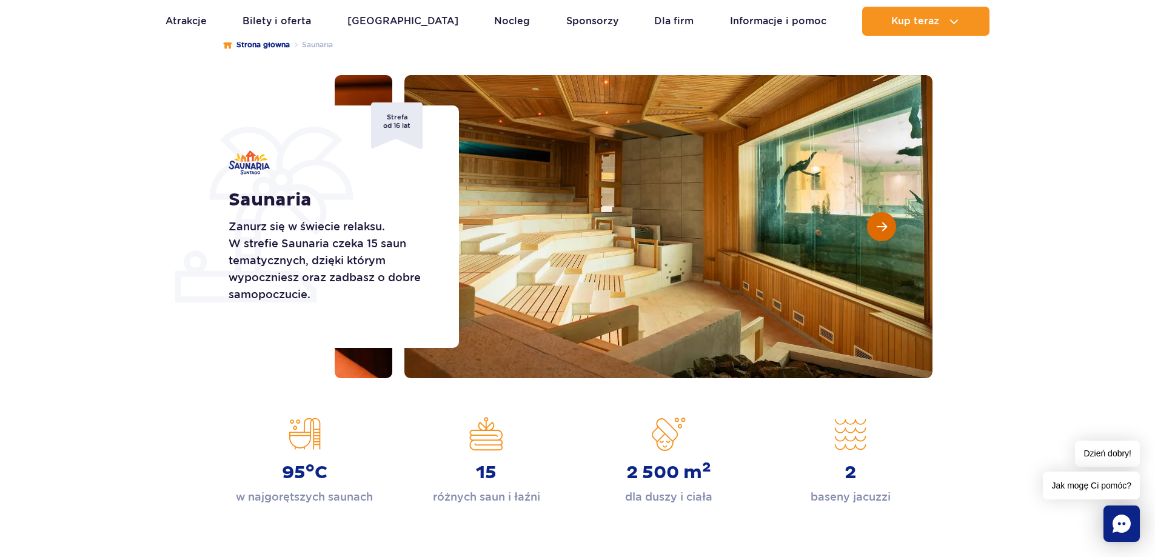
click at [874, 230] on button "Następny slajd" at bounding box center [881, 226] width 29 height 29
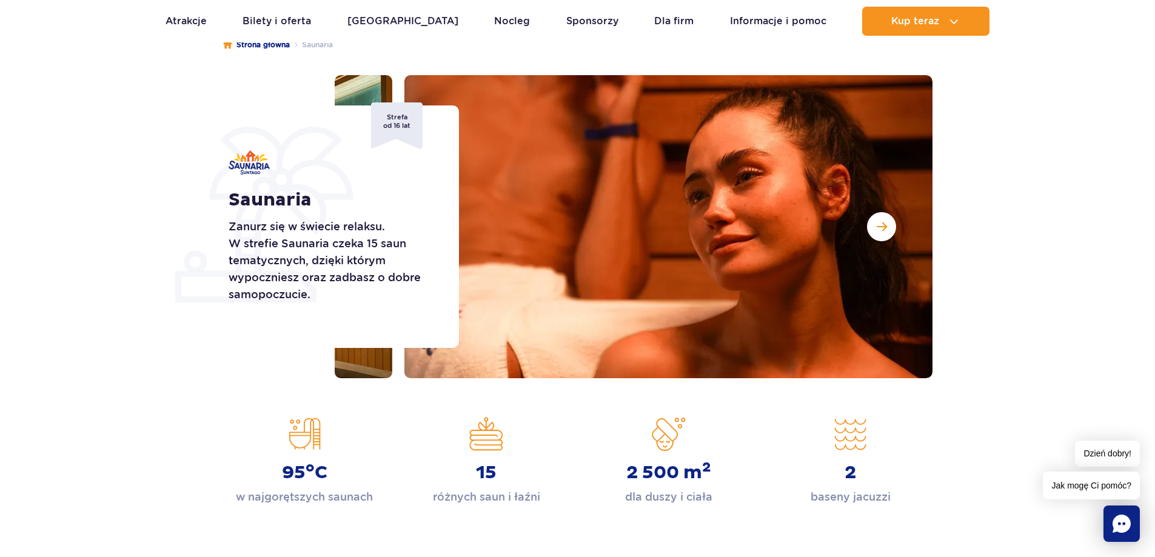
click at [1027, 249] on section "Saunaria Zanurz się w świecie relaksu. W strefie Saunaria czeka 15 saun tematyc…" at bounding box center [577, 226] width 1155 height 303
click at [172, 142] on section "Saunaria Zanurz się w świecie relaksu. W strefie Saunaria czeka 15 saun tematyc…" at bounding box center [577, 226] width 1155 height 303
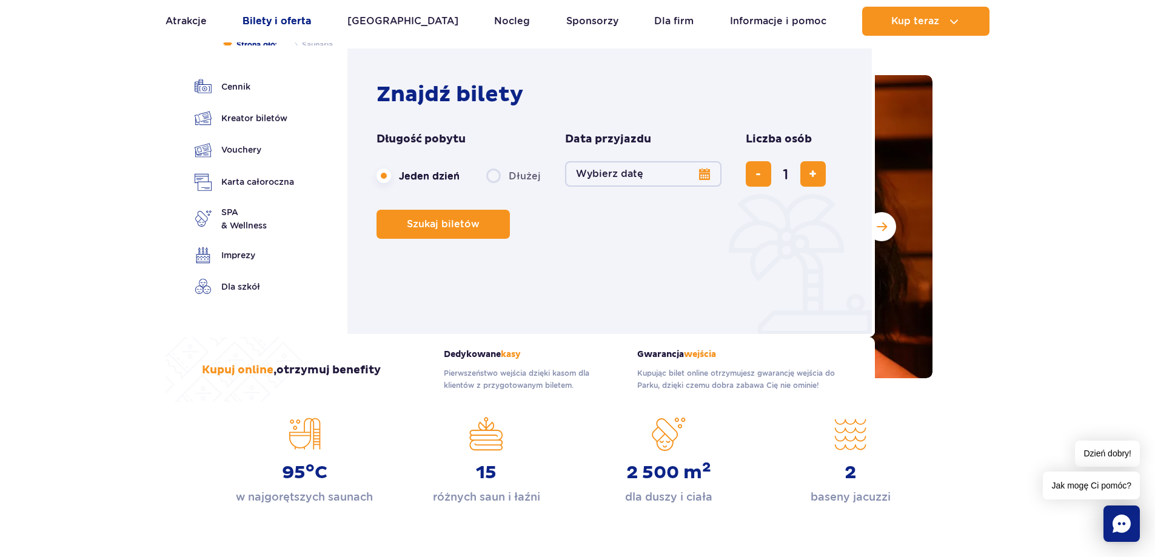
click at [264, 16] on link "Bilety i oferta" at bounding box center [276, 21] width 68 height 29
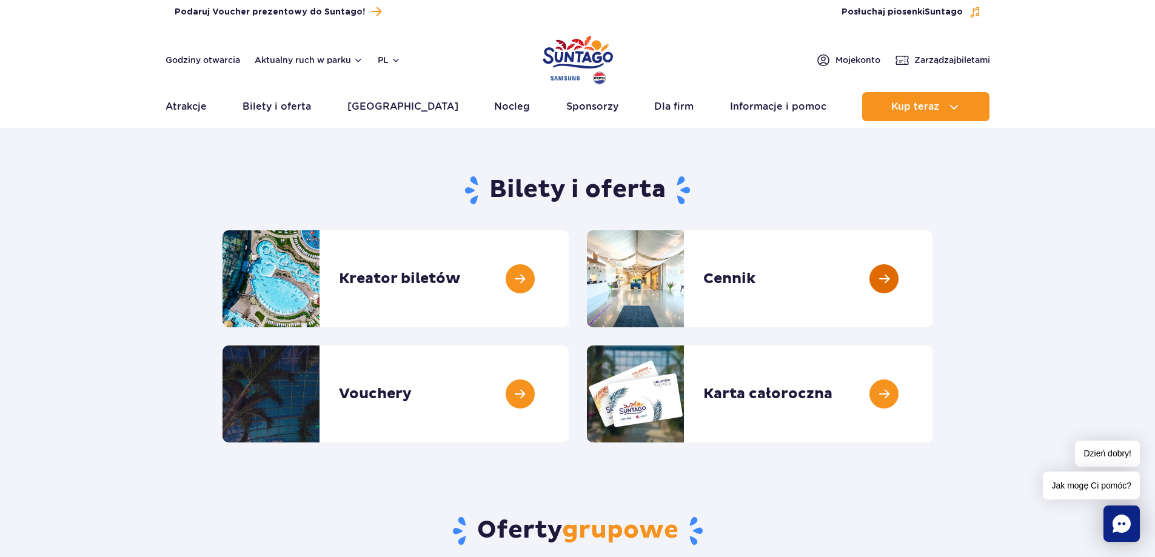
click at [932, 278] on link at bounding box center [932, 278] width 0 height 97
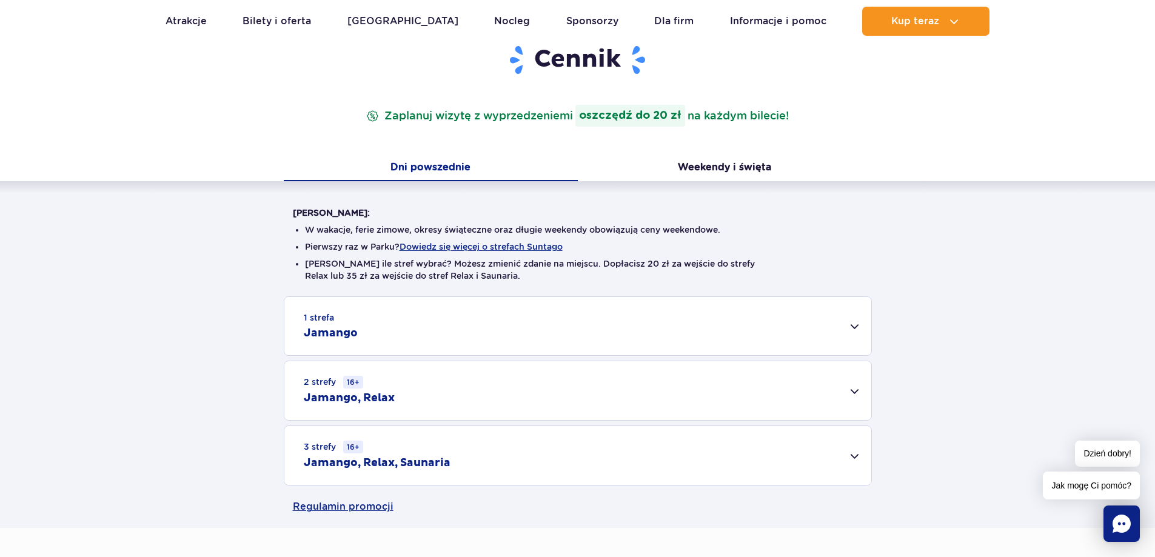
scroll to position [182, 0]
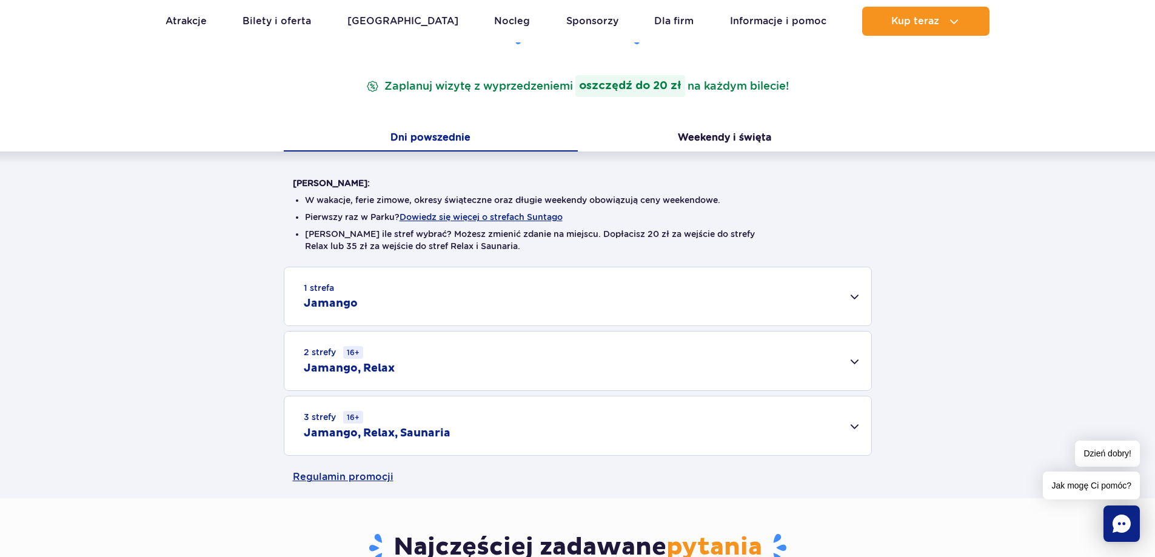
drag, startPoint x: 489, startPoint y: 219, endPoint x: 1046, endPoint y: 285, distance: 561.0
click at [1046, 285] on div "1 strefa Jamango Dorosły (18 – 65 lat) / Nastolatek (16 – 18 lat) Ten sam dzień…" at bounding box center [577, 361] width 1155 height 189
click at [853, 364] on div "2 strefy 16+ Jamango, Relax" at bounding box center [577, 361] width 587 height 59
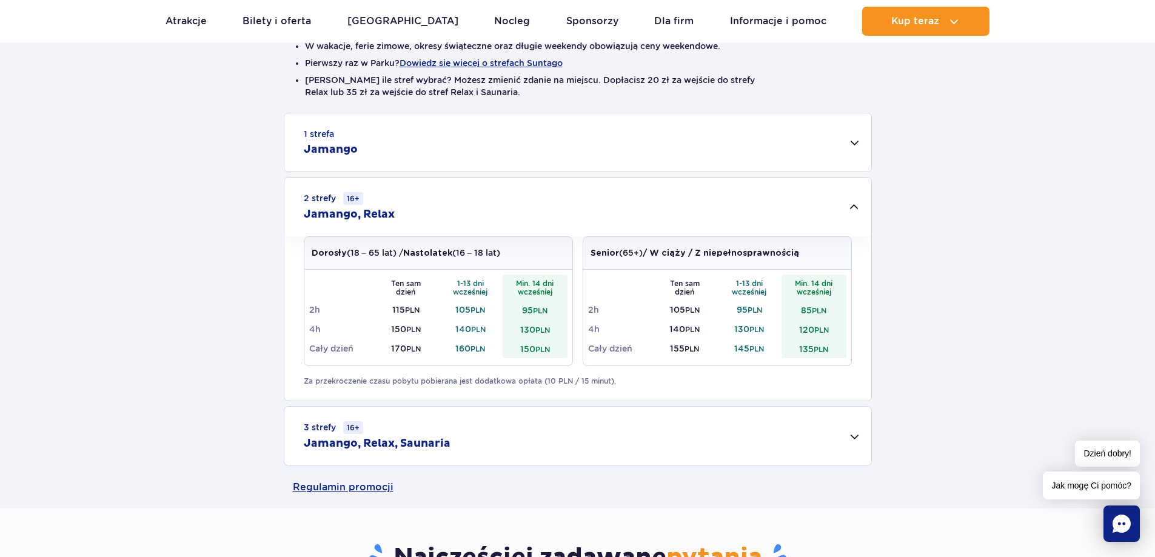
scroll to position [424, 0]
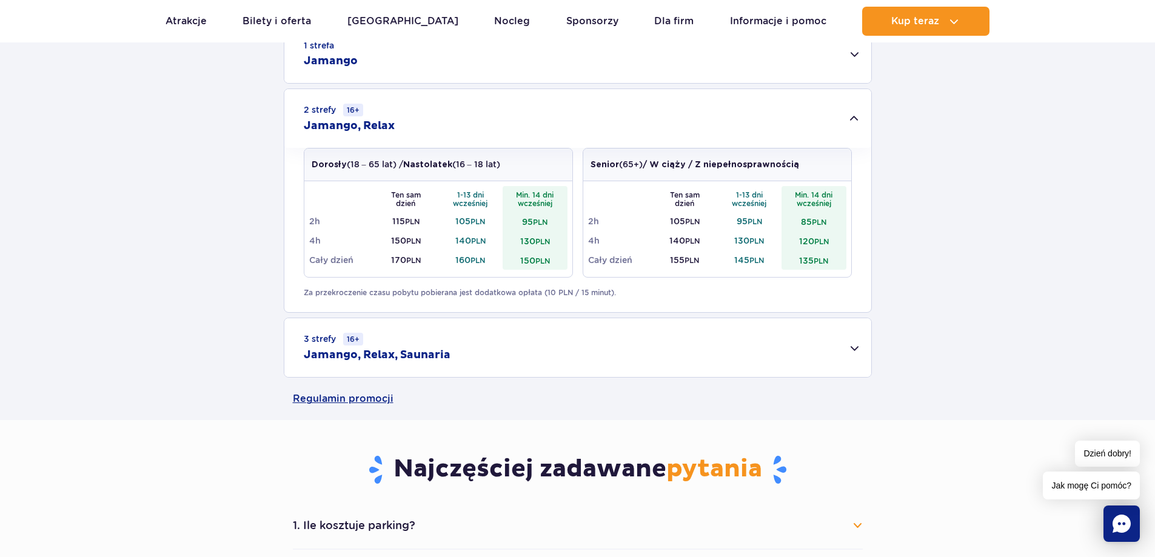
click at [739, 339] on div "3 strefy 16+ Jamango, Relax, Saunaria" at bounding box center [577, 347] width 587 height 59
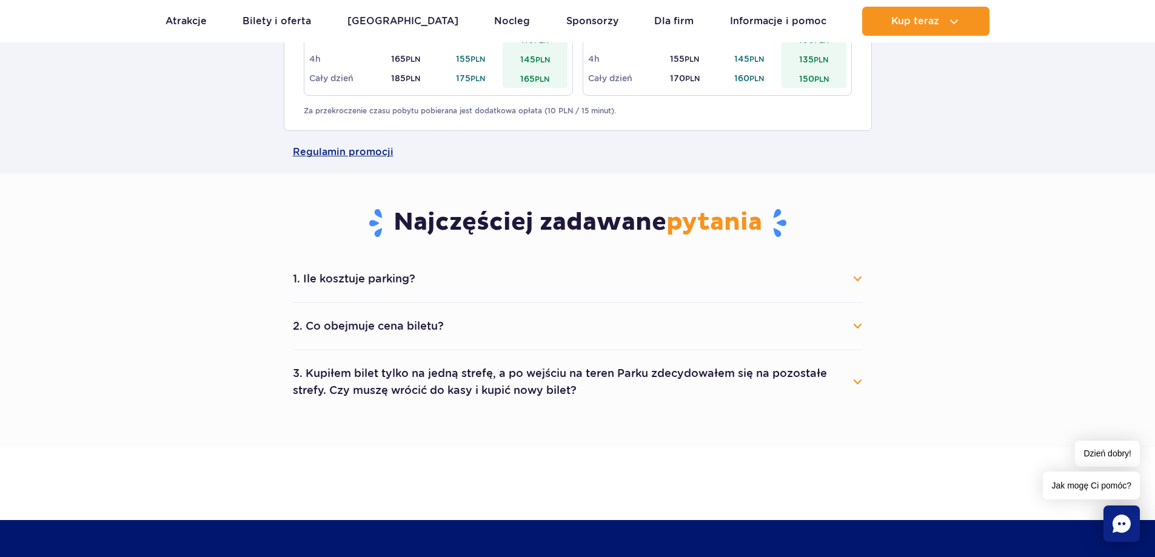
scroll to position [849, 0]
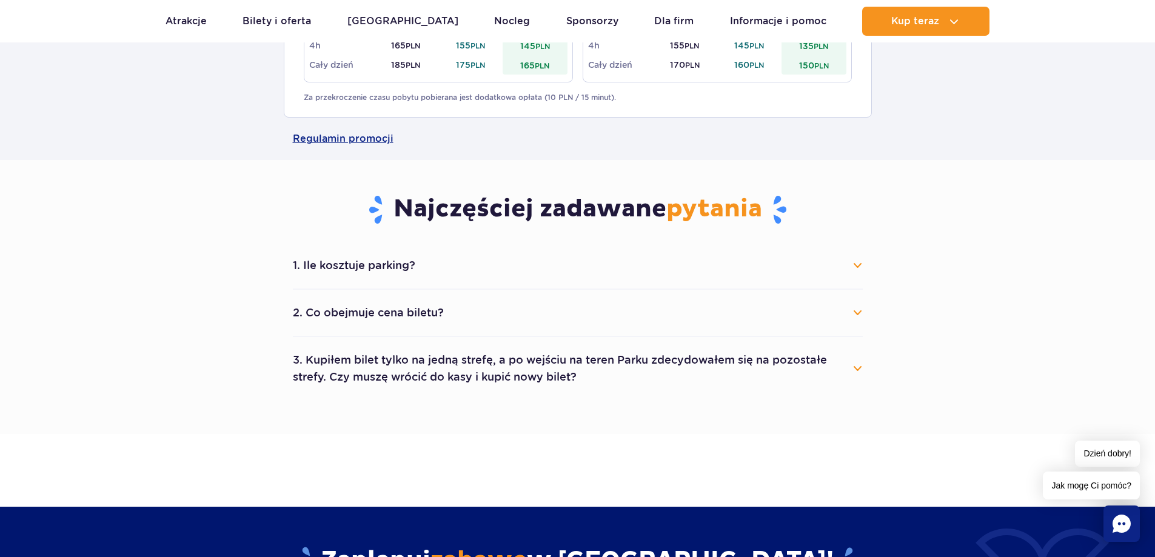
click at [392, 272] on button "1. Ile kosztuje parking?" at bounding box center [578, 265] width 570 height 27
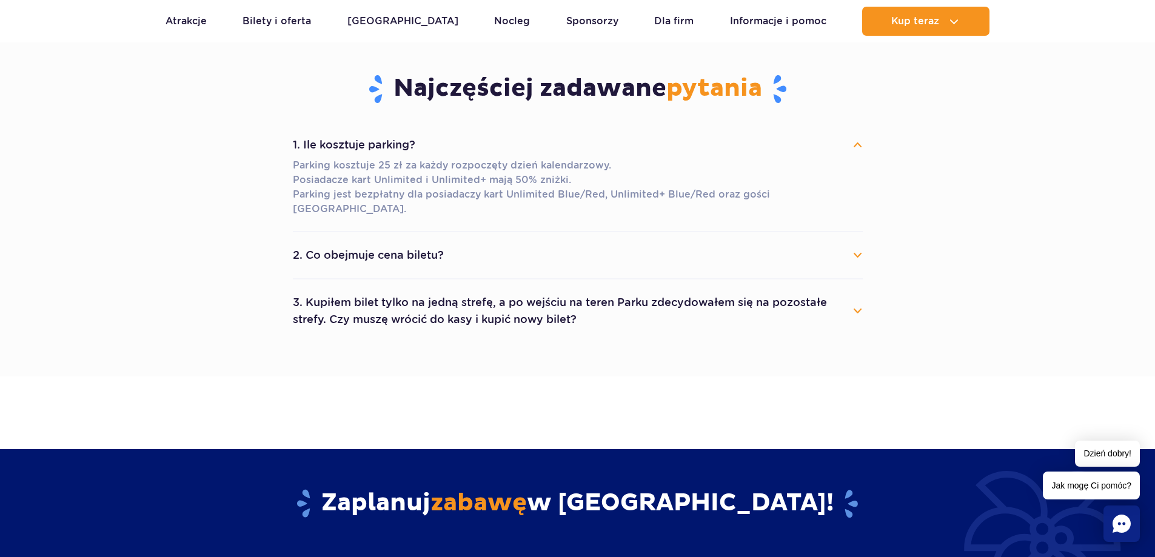
scroll to position [970, 0]
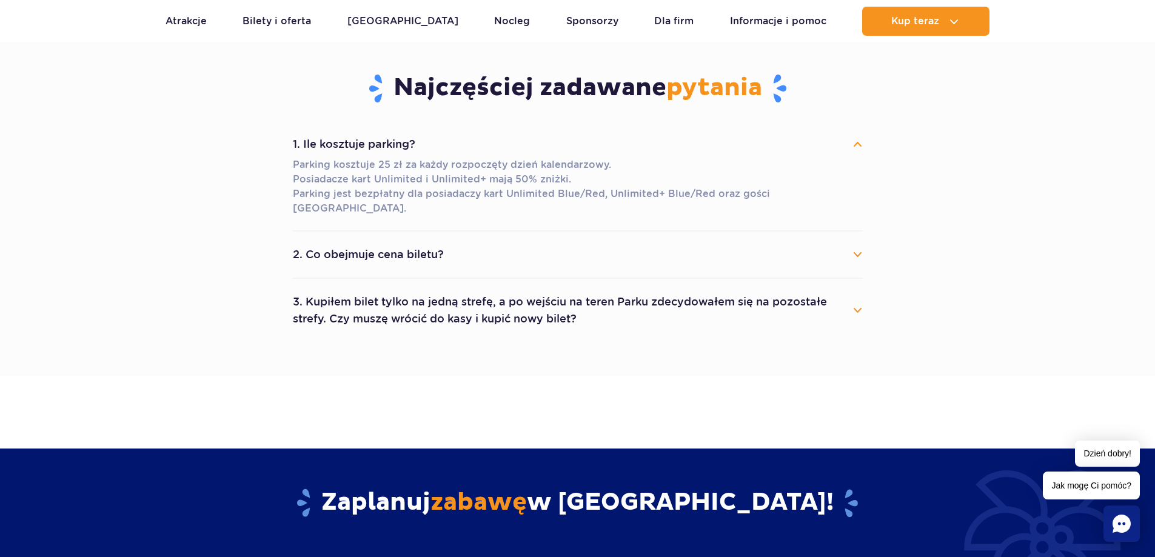
click at [385, 241] on button "2. Co obejmuje cena biletu?" at bounding box center [578, 254] width 570 height 27
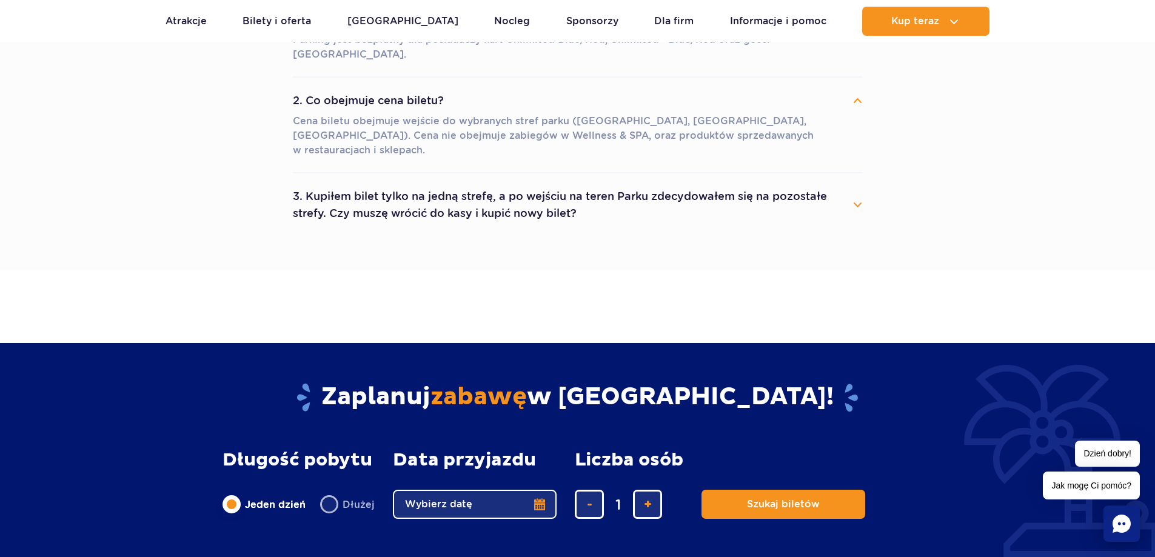
scroll to position [1152, 0]
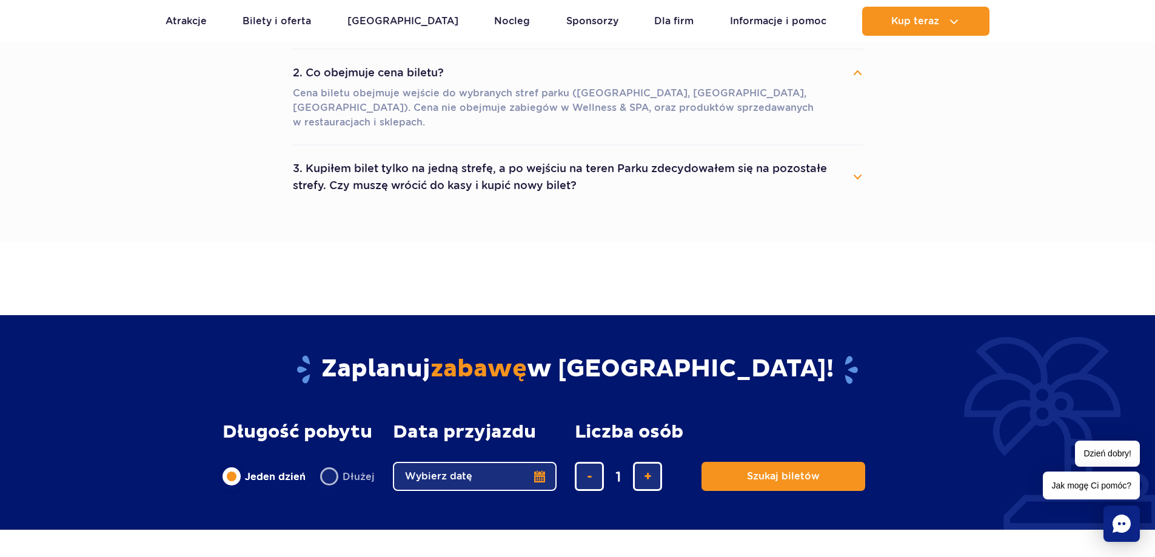
click at [848, 155] on button "3. Kupiłem bilet tylko na jedną strefę, a po wejściu na teren Parku zdecydowałe…" at bounding box center [578, 177] width 570 height 44
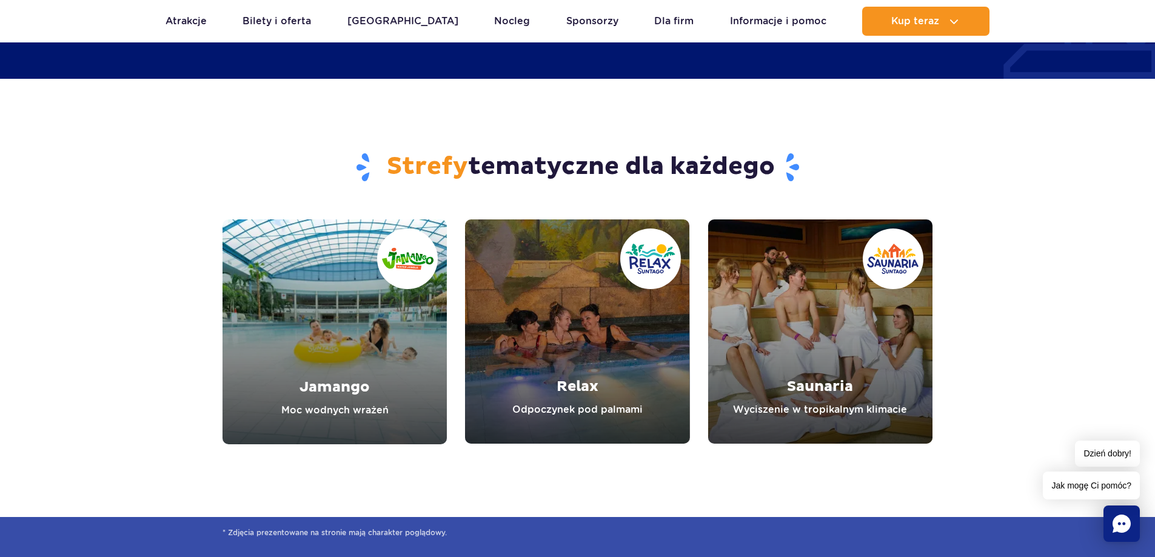
scroll to position [1697, 0]
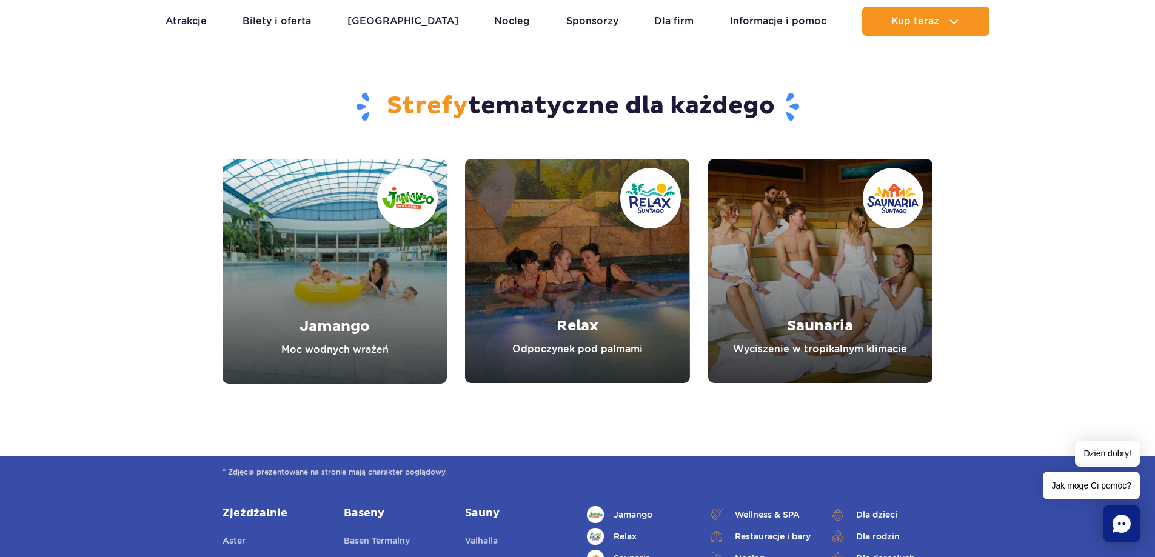
click at [513, 291] on link "Relax" at bounding box center [577, 271] width 224 height 224
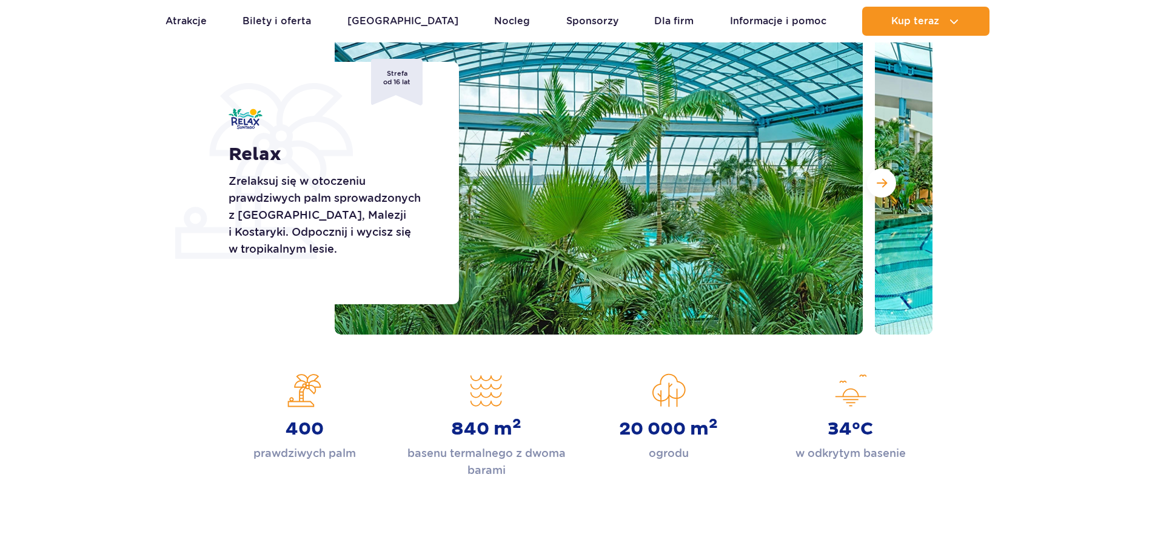
scroll to position [182, 0]
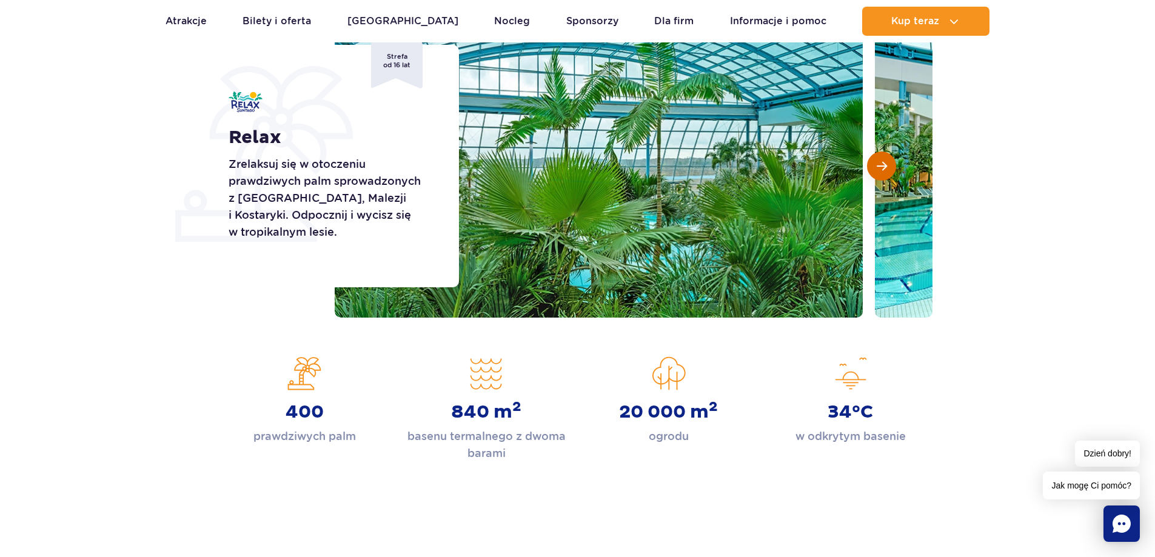
click at [886, 163] on span "Następny slajd" at bounding box center [881, 166] width 10 height 11
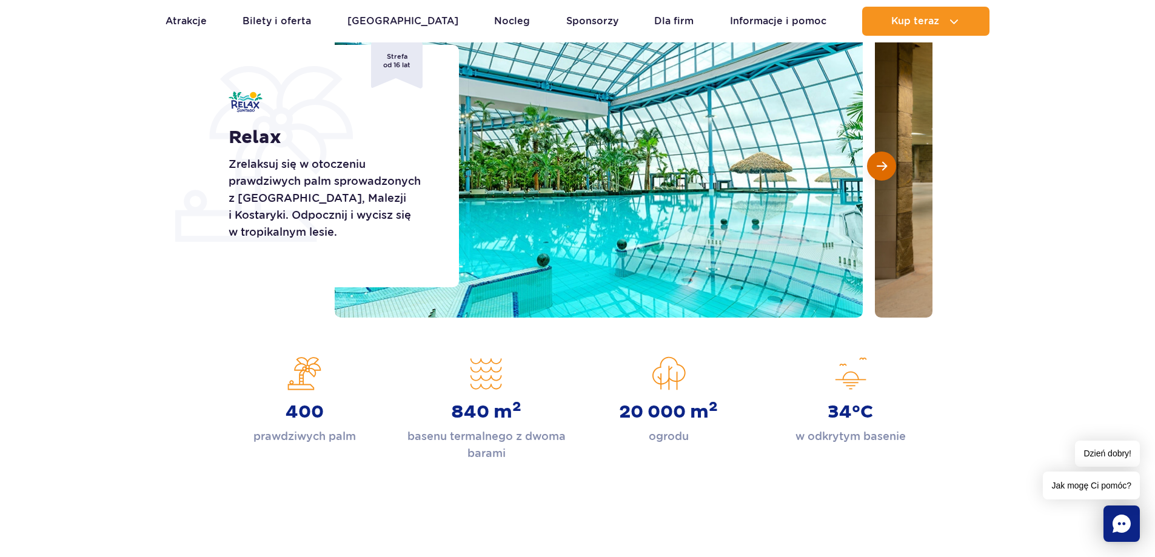
click at [886, 163] on span "Następny slajd" at bounding box center [881, 166] width 10 height 11
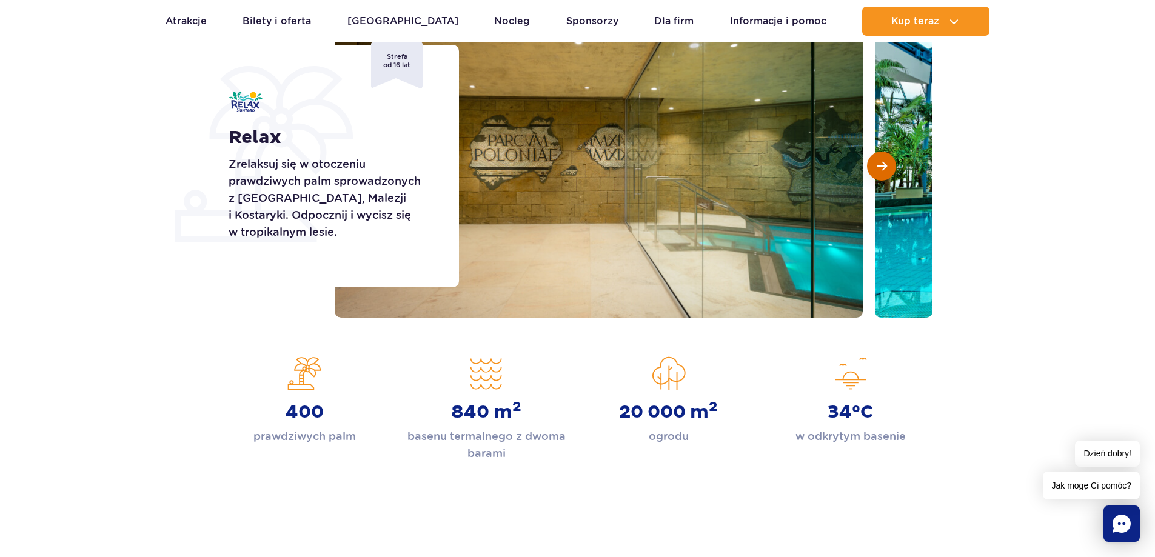
click at [886, 163] on span "Następny slajd" at bounding box center [881, 166] width 10 height 11
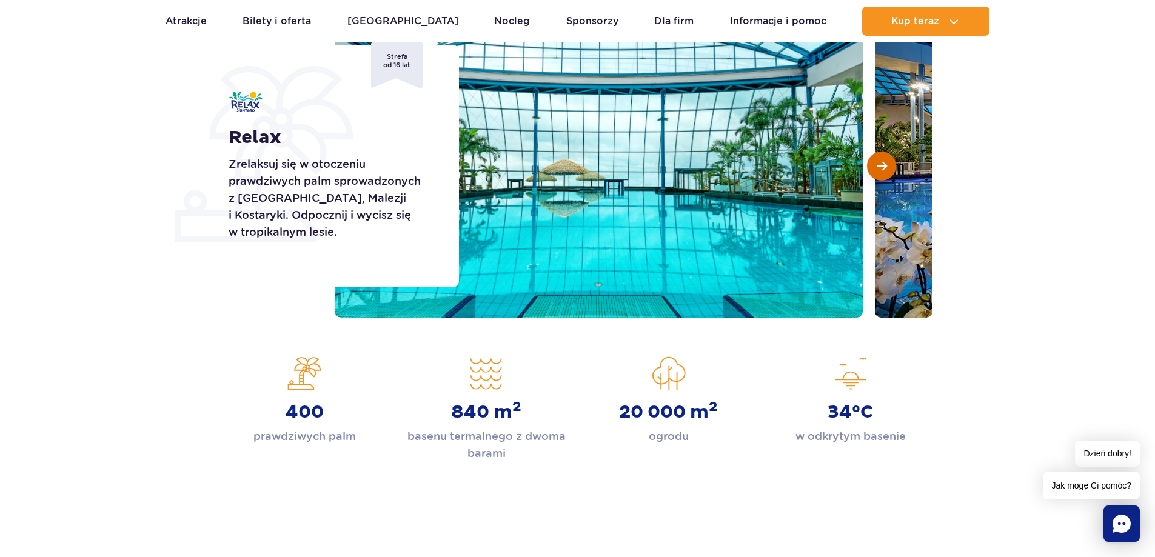
click at [886, 163] on span "Następny slajd" at bounding box center [881, 166] width 10 height 11
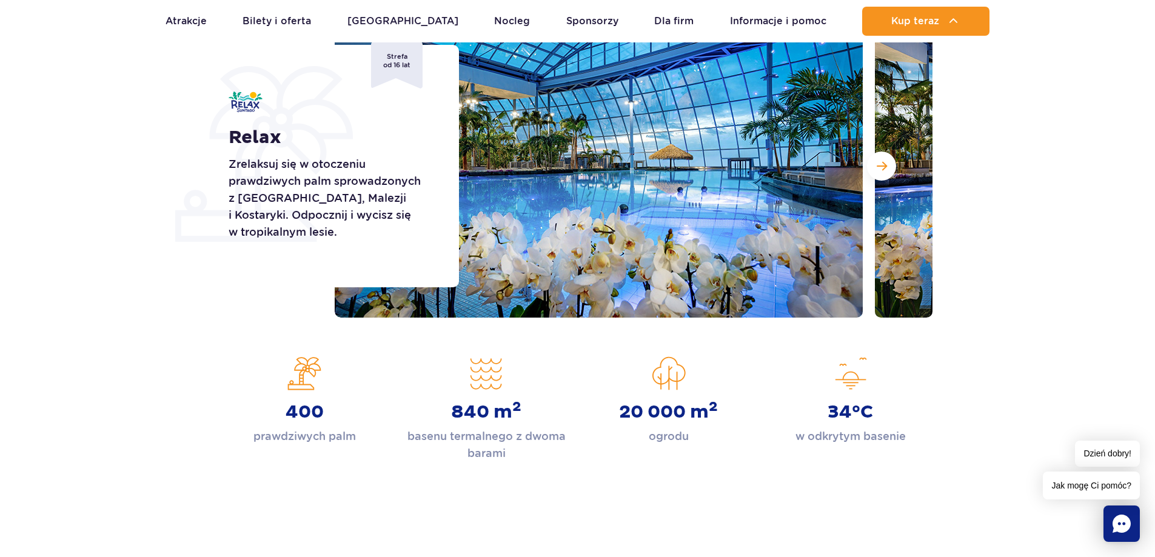
click at [1015, 137] on section "Relax Zrelaksuj się w otoczeniu prawdziwych palm sprowadzonych z [GEOGRAPHIC_DA…" at bounding box center [577, 166] width 1155 height 303
drag, startPoint x: 87, startPoint y: 201, endPoint x: 110, endPoint y: 186, distance: 27.8
click at [88, 201] on section "Relax Zrelaksuj się w otoczeniu prawdziwych palm sprowadzonych z Florydy, Malez…" at bounding box center [577, 166] width 1155 height 303
click at [176, 22] on link "Atrakcje" at bounding box center [185, 21] width 41 height 29
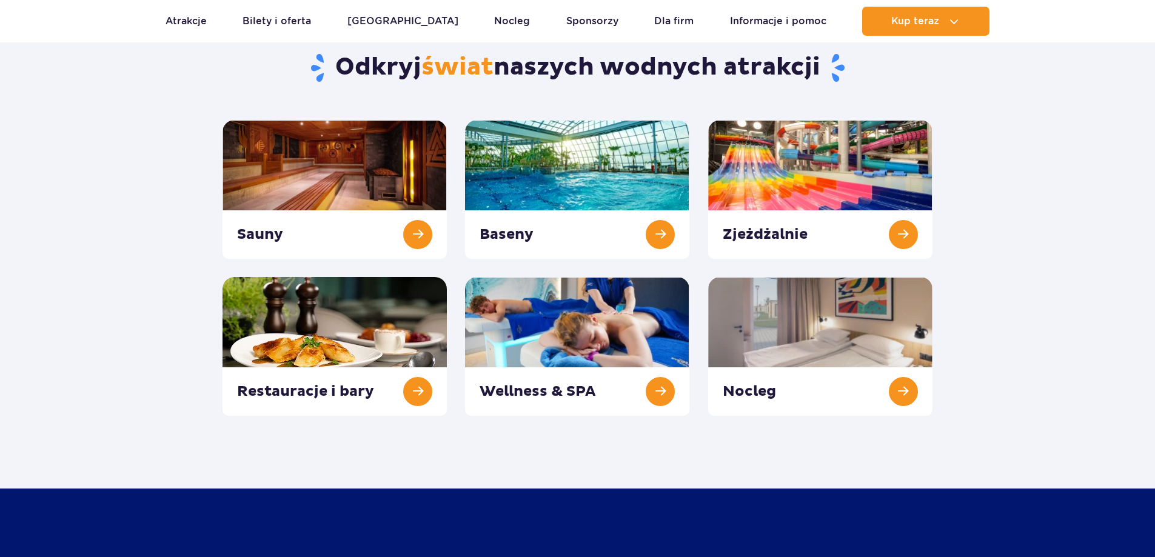
scroll to position [121, 0]
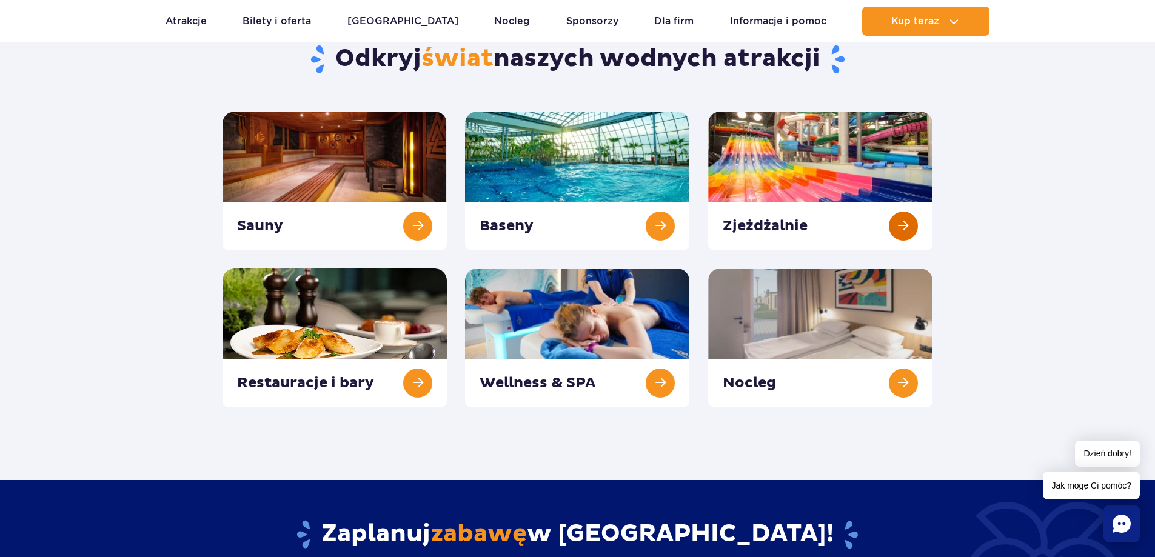
click at [851, 180] on link at bounding box center [820, 181] width 224 height 139
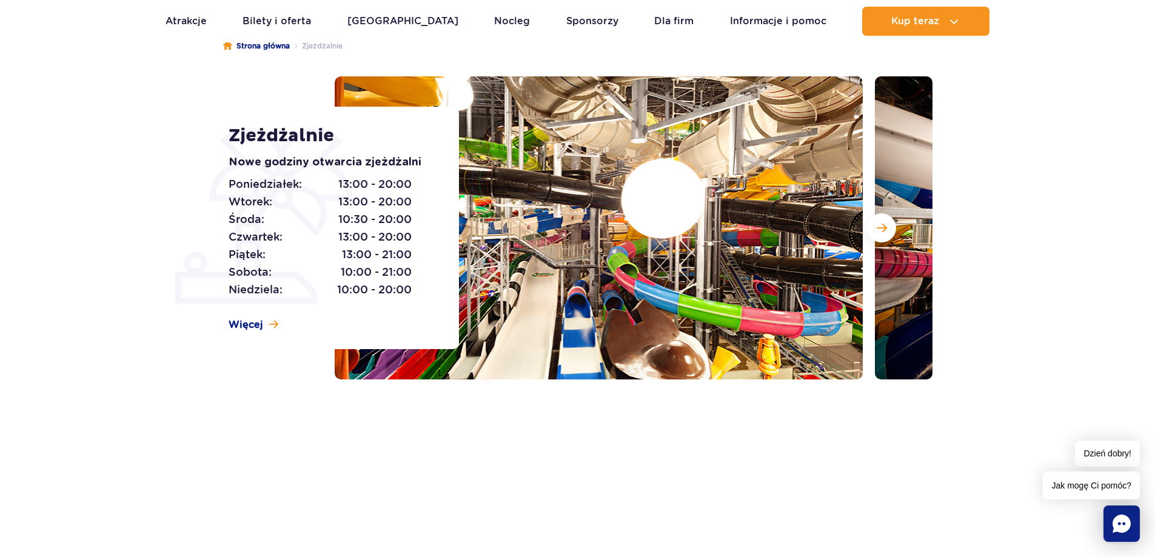
scroll to position [121, 0]
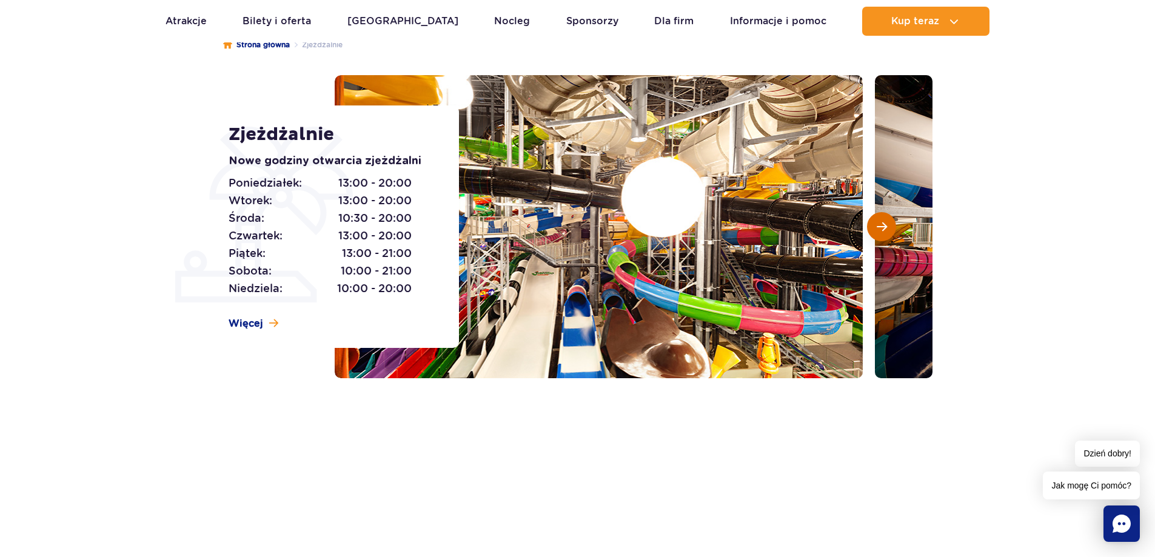
click at [890, 231] on button "Następny slajd" at bounding box center [881, 226] width 29 height 29
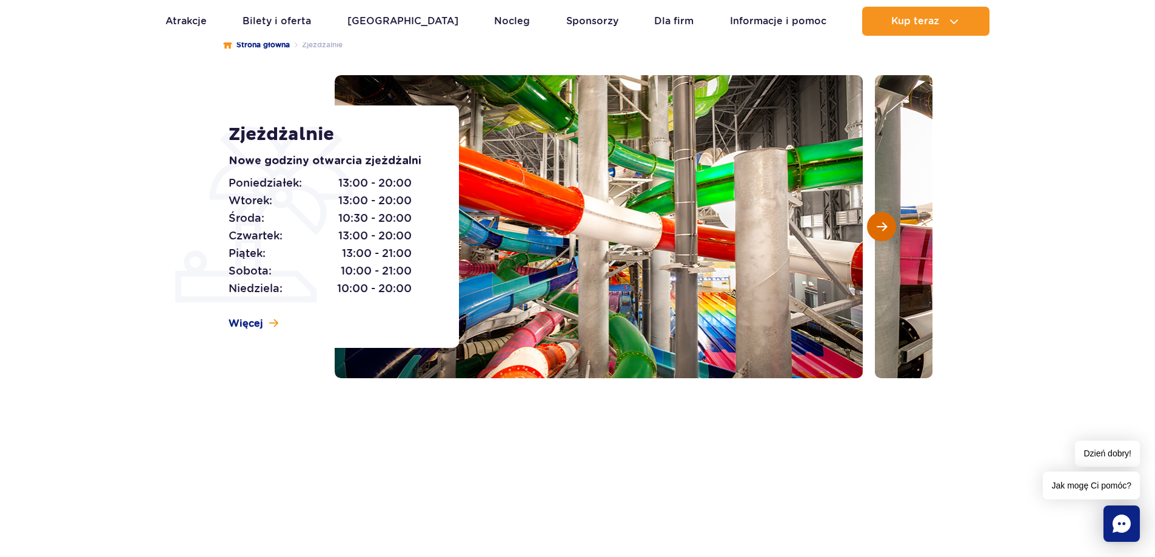
click at [890, 231] on button "Następny slajd" at bounding box center [881, 226] width 29 height 29
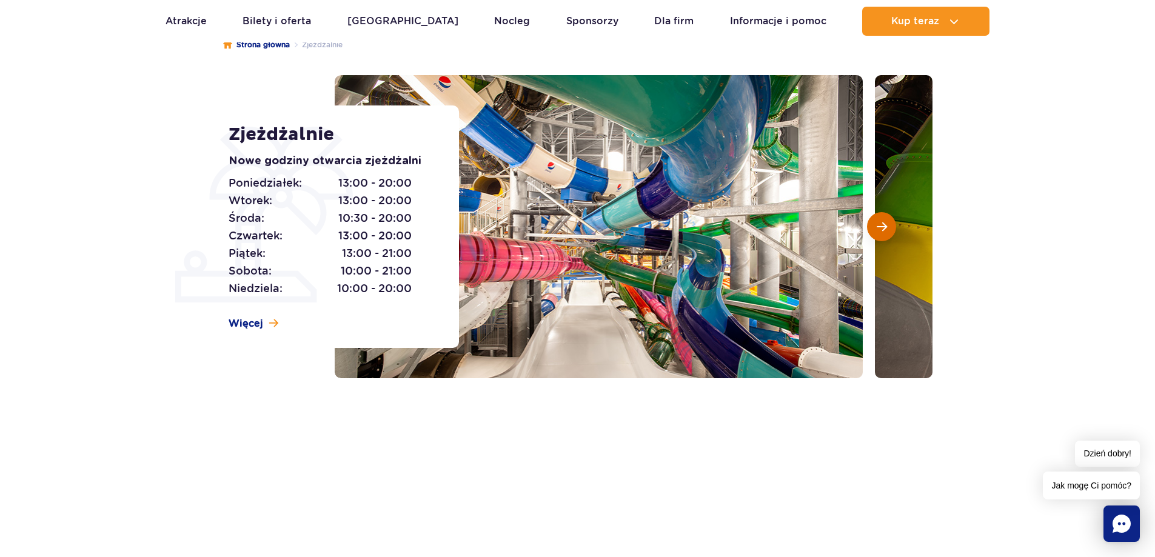
click at [890, 231] on button "Następny slajd" at bounding box center [881, 226] width 29 height 29
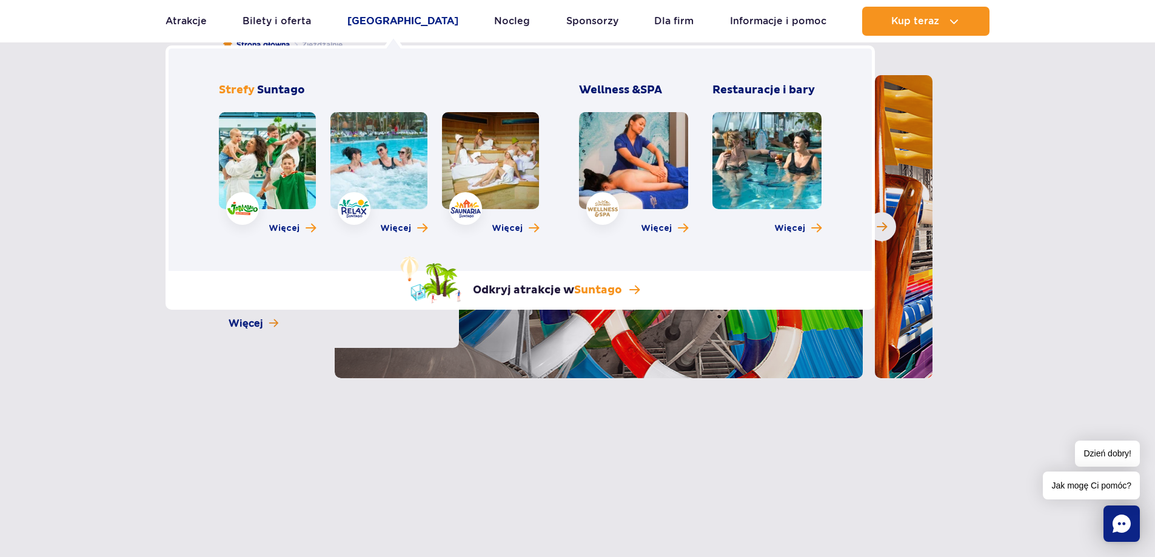
click at [404, 24] on link "[GEOGRAPHIC_DATA]" at bounding box center [402, 21] width 111 height 29
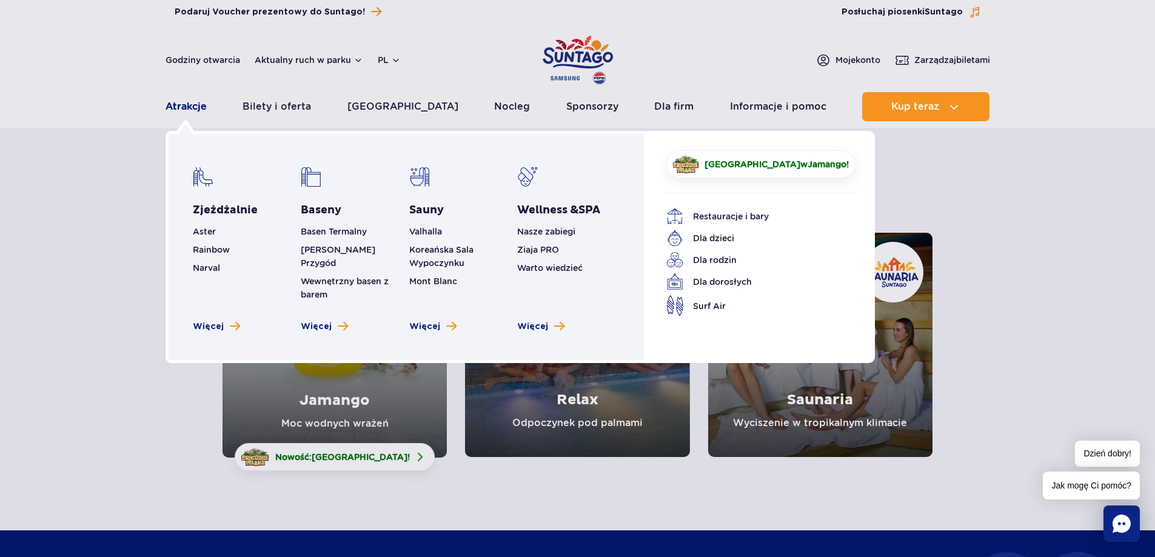
click at [188, 102] on link "Atrakcje" at bounding box center [185, 106] width 41 height 29
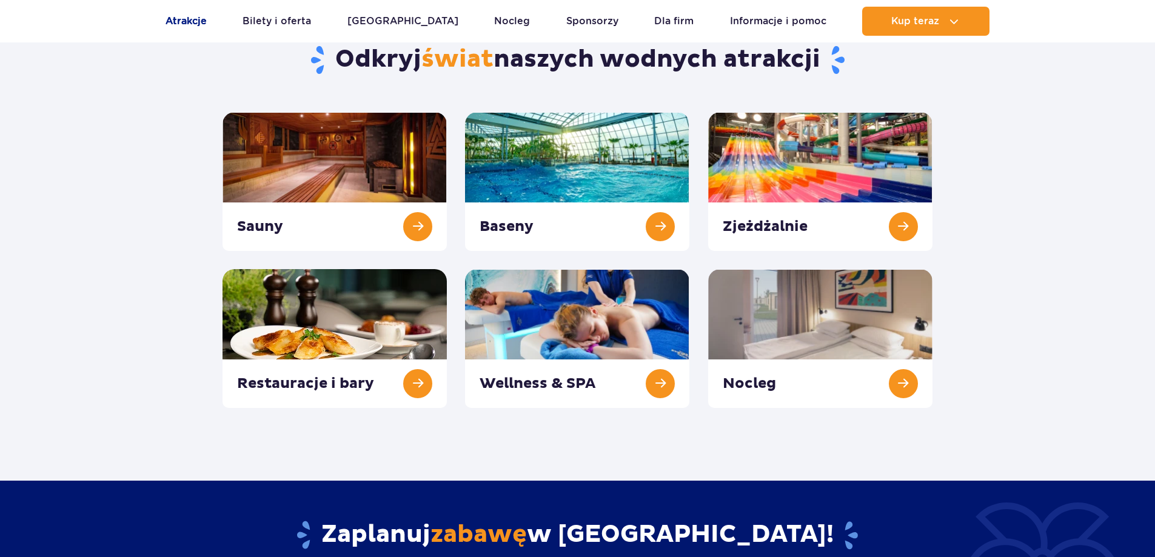
scroll to position [121, 0]
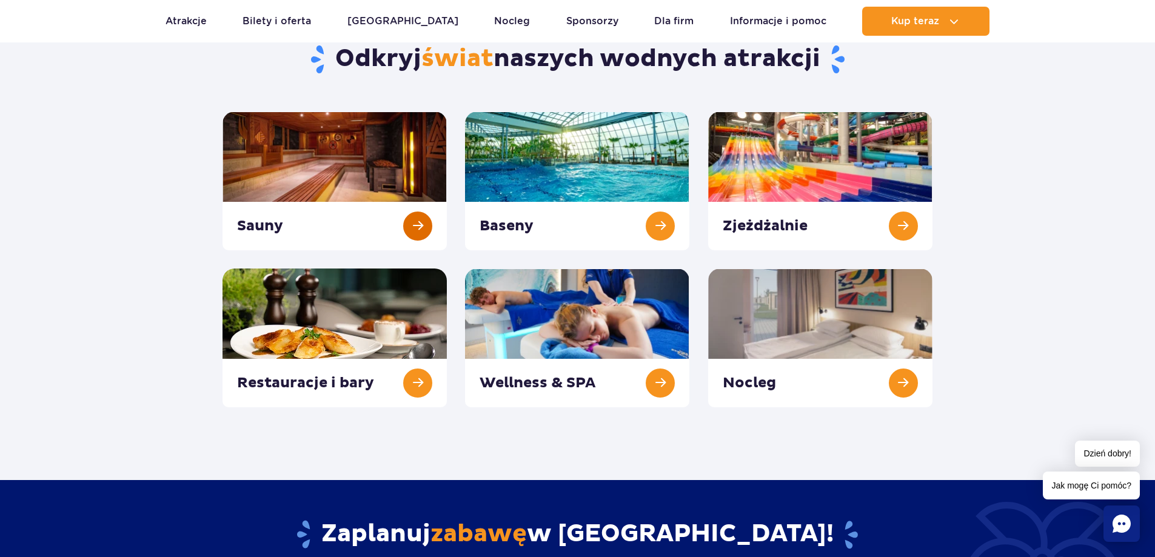
click at [326, 168] on link at bounding box center [334, 181] width 224 height 139
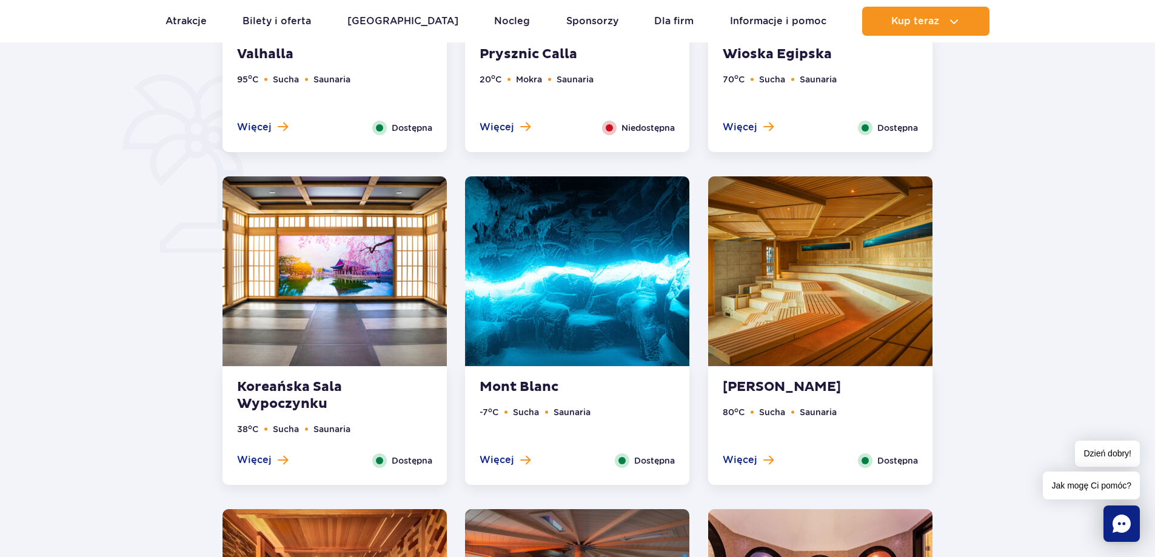
scroll to position [909, 0]
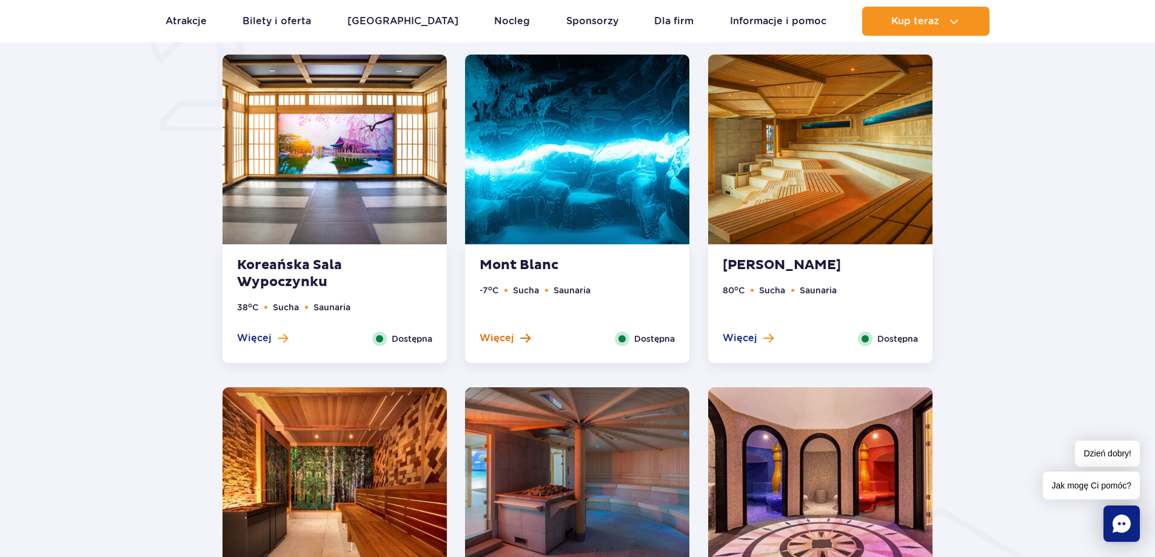
click at [499, 337] on span "Więcej" at bounding box center [496, 338] width 35 height 13
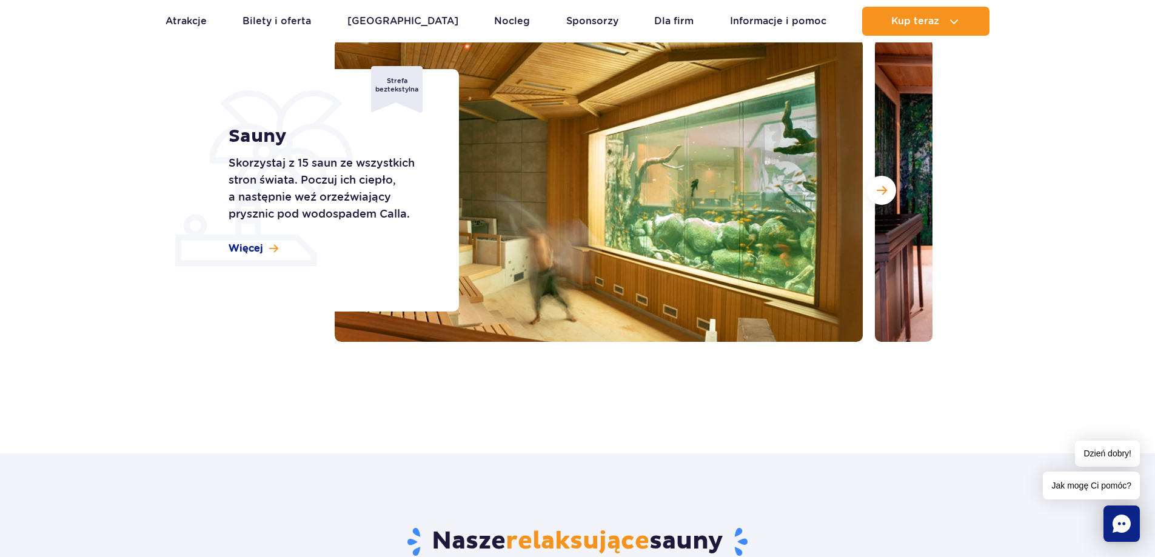
scroll to position [0, 0]
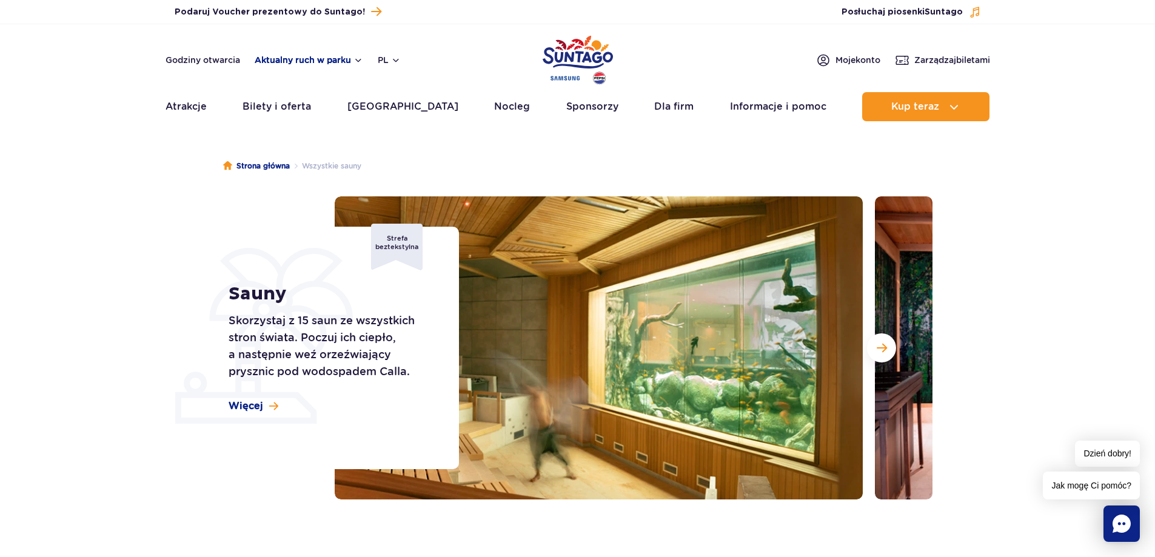
click at [305, 59] on button "Aktualny ruch w parku" at bounding box center [309, 60] width 108 height 10
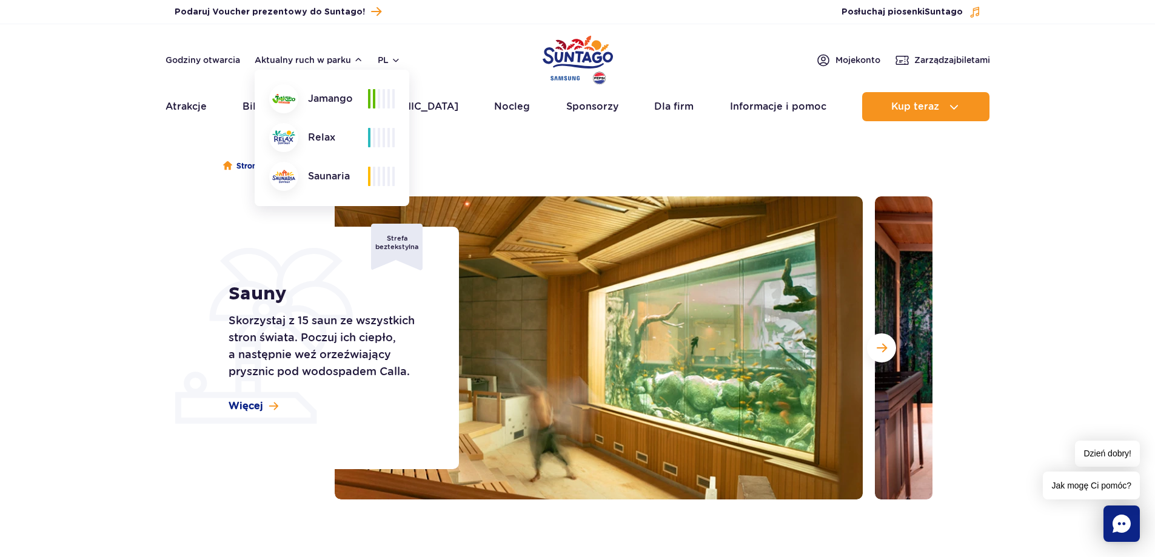
click at [1038, 230] on section "Sauny Skorzystaj z 15 saun ze wszystkich stron świata. Poczuj ich ciepło, a nas…" at bounding box center [577, 347] width 1155 height 303
